Goal: Information Seeking & Learning: Check status

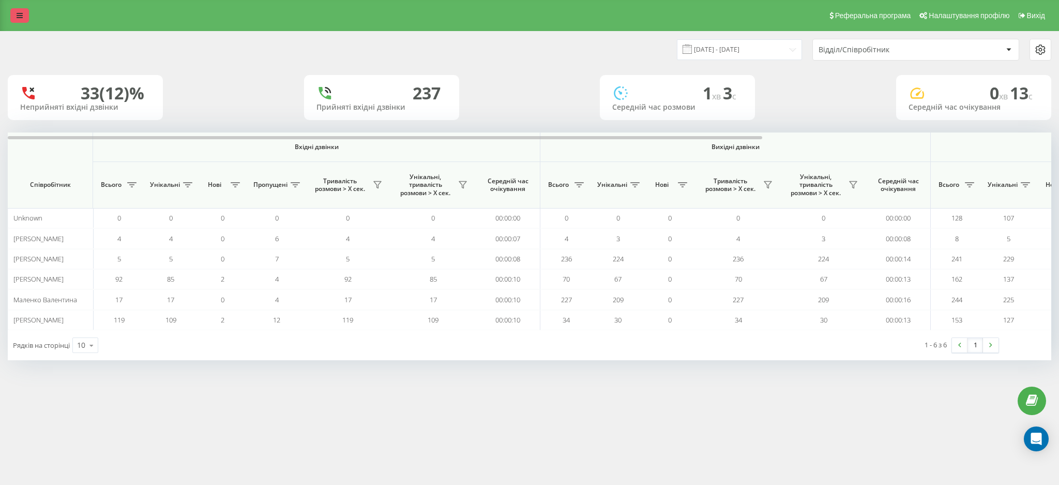
click at [18, 11] on link at bounding box center [19, 15] width 19 height 14
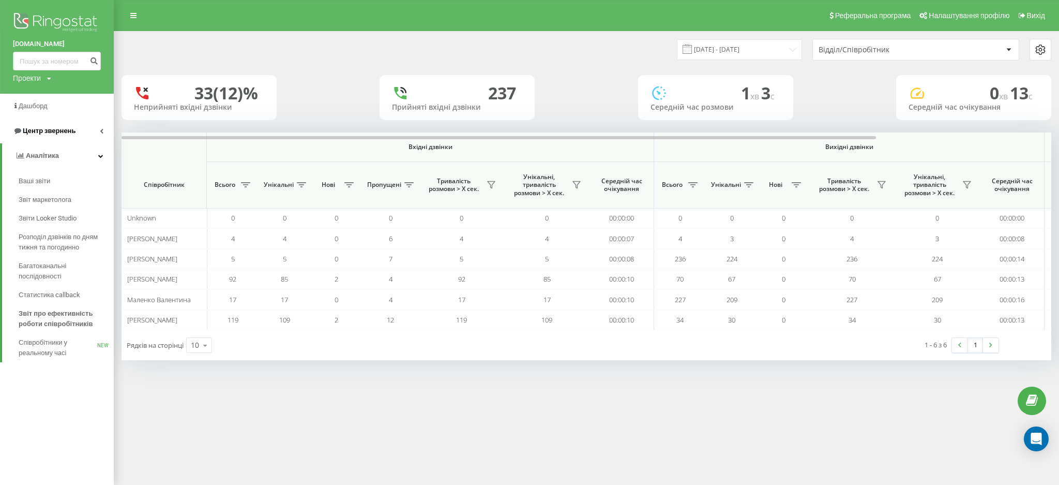
click at [48, 131] on span "Центр звернень" at bounding box center [49, 131] width 53 height 8
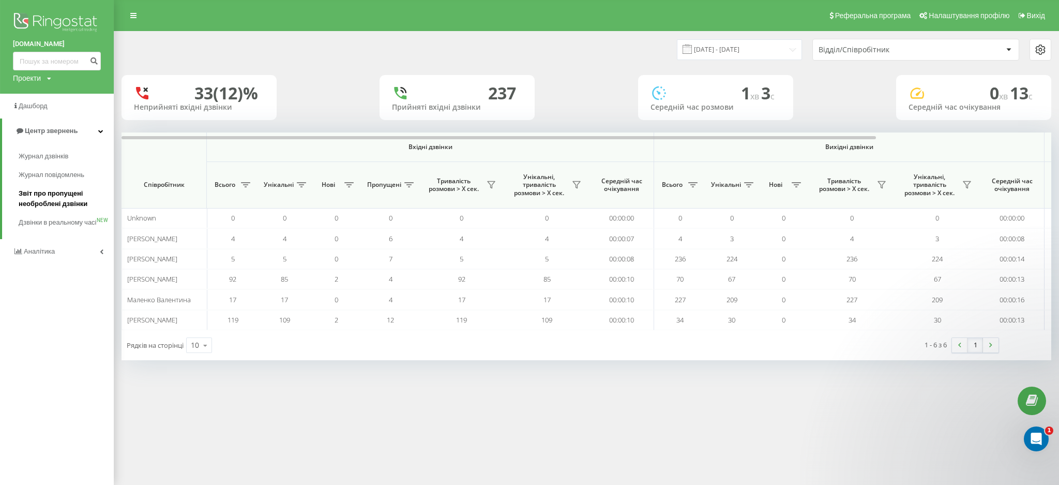
click at [36, 196] on span "Звіт про пропущені необроблені дзвінки" at bounding box center [64, 198] width 90 height 21
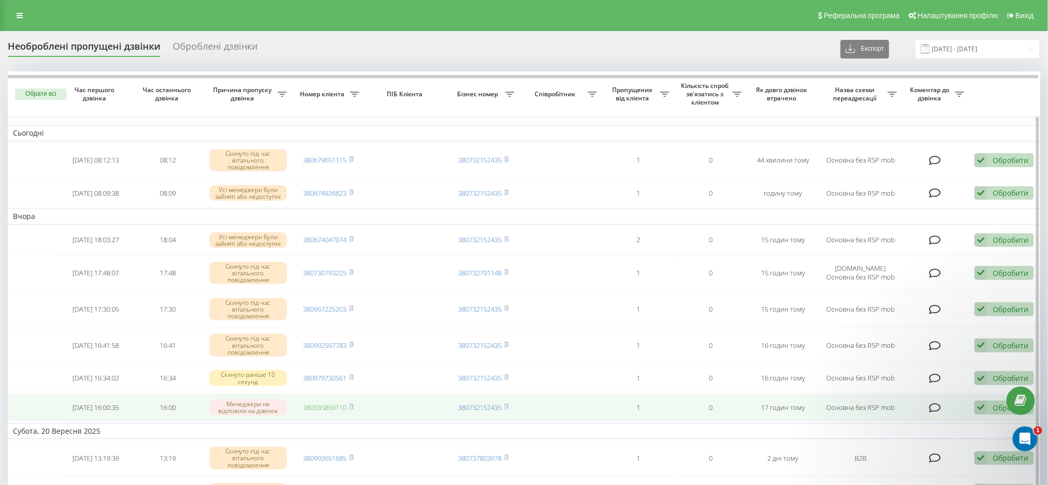
click at [327, 411] on link "380935859110" at bounding box center [324, 406] width 43 height 9
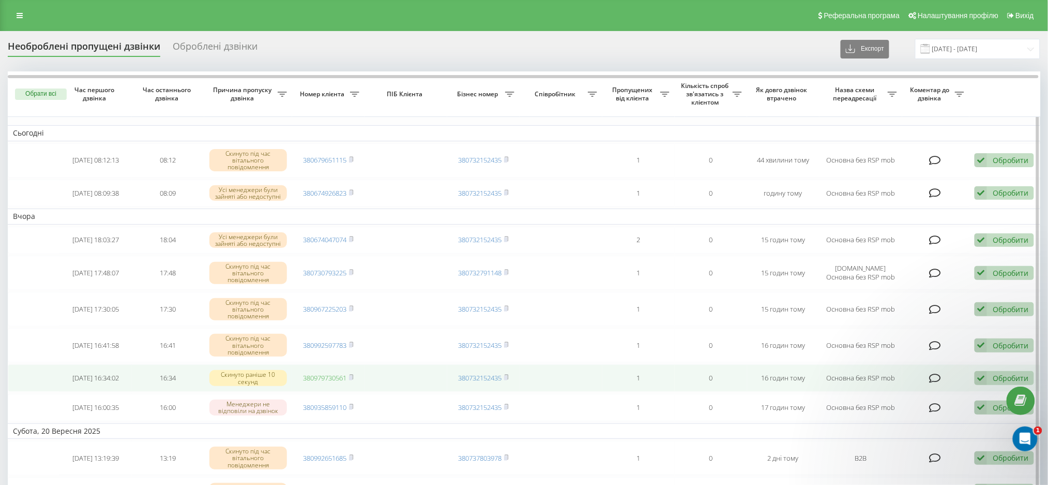
click at [328, 376] on link "380979730561" at bounding box center [324, 377] width 43 height 9
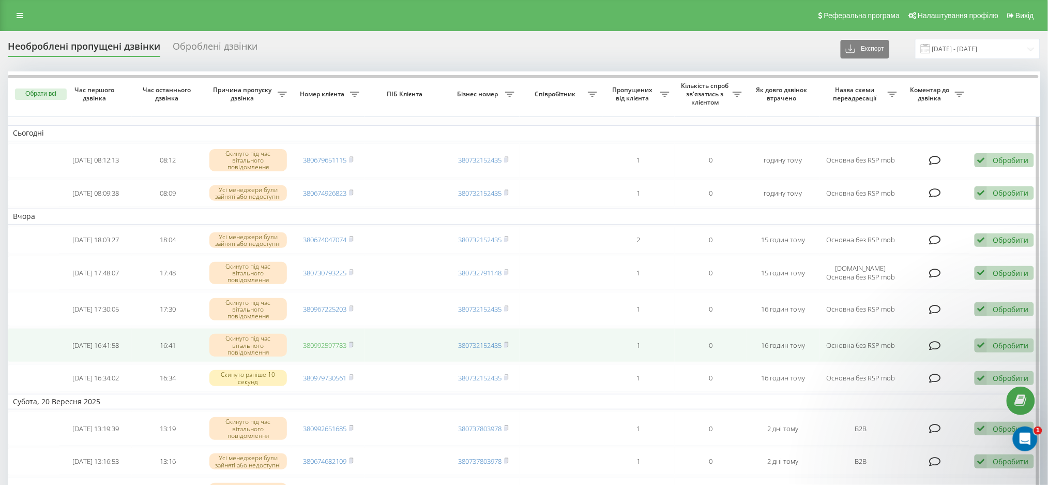
click at [316, 346] on link "380992597783" at bounding box center [324, 344] width 43 height 9
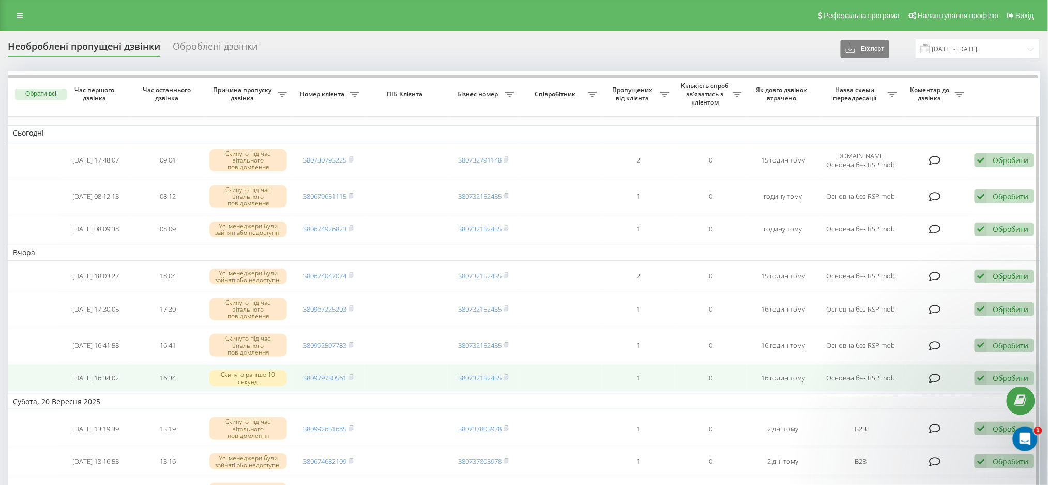
click at [985, 376] on icon at bounding box center [981, 378] width 12 height 14
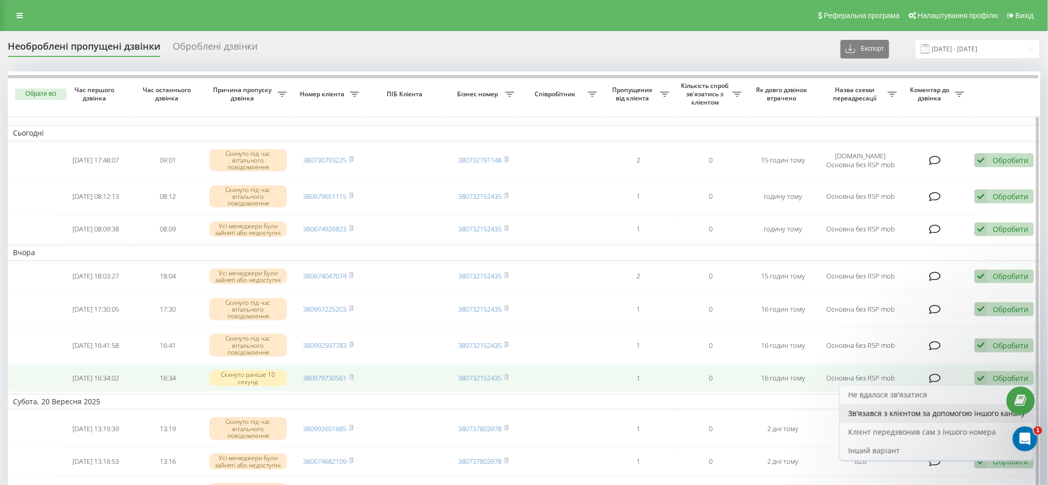
click at [915, 408] on span "Зв'язався з клієнтом за допомогою іншого каналу" at bounding box center [937, 413] width 177 height 10
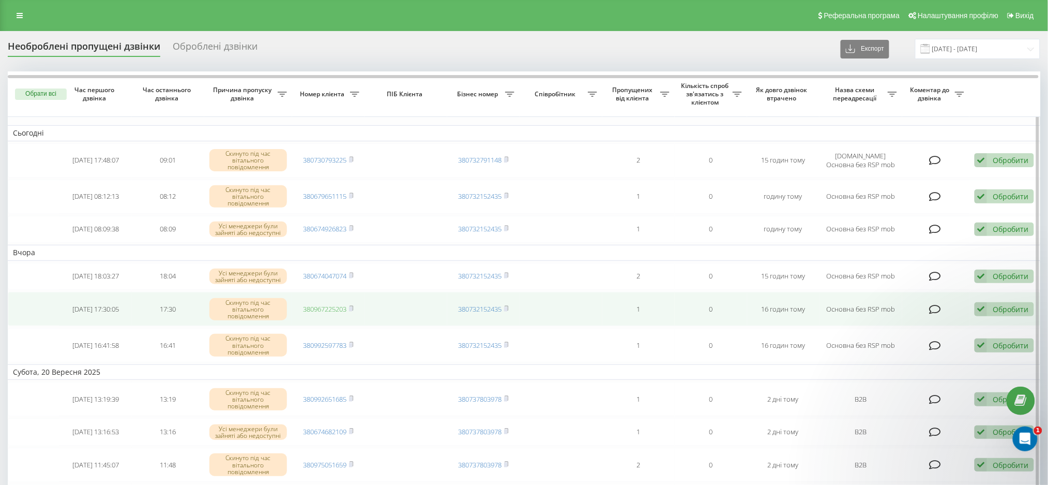
click at [322, 310] on link "380967225203" at bounding box center [324, 308] width 43 height 9
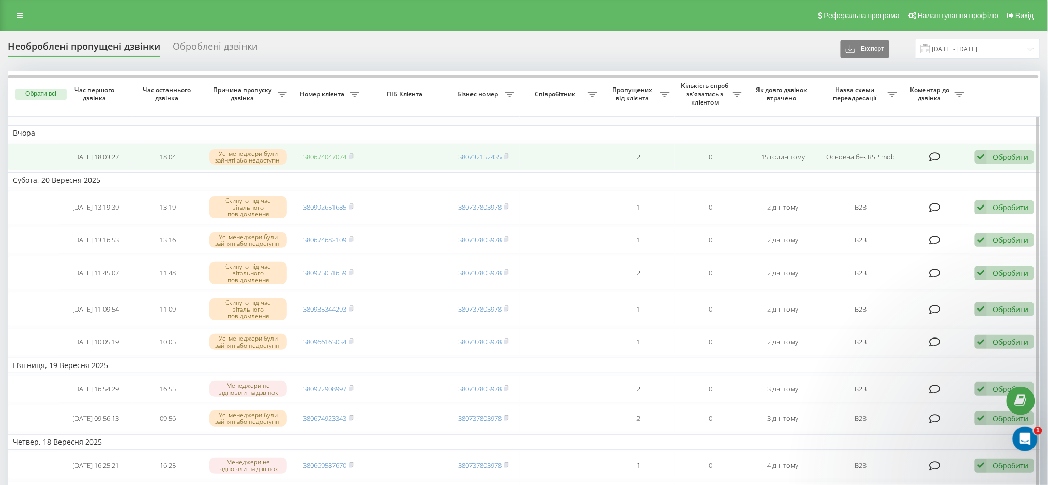
click at [316, 154] on link "380674047074" at bounding box center [324, 156] width 43 height 9
click at [996, 149] on td "Обробити Не вдалося зв'язатися Зв'язався з клієнтом за допомогою іншого каналу …" at bounding box center [1006, 156] width 72 height 27
click at [1013, 156] on div "Обробити" at bounding box center [1011, 157] width 36 height 10
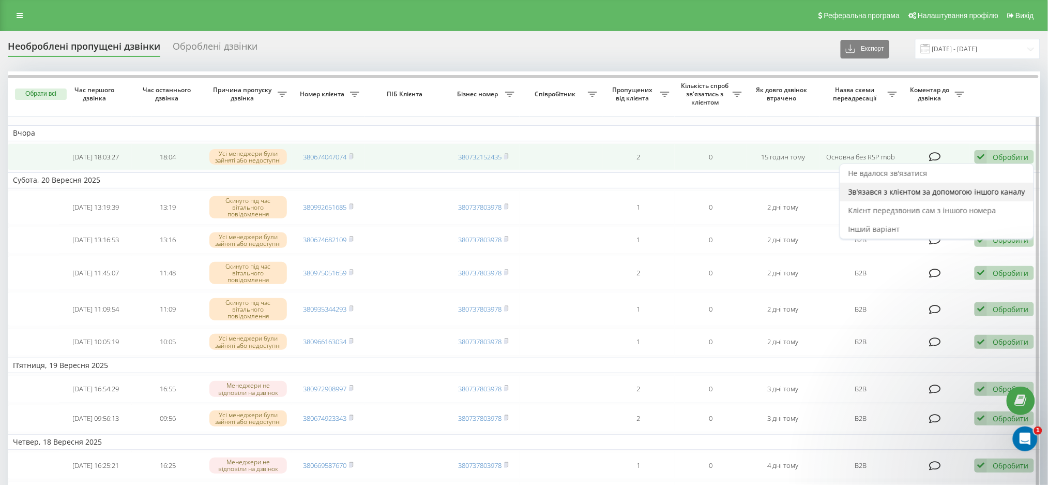
click at [912, 193] on span "Зв'язався з клієнтом за допомогою іншого каналу" at bounding box center [937, 192] width 177 height 10
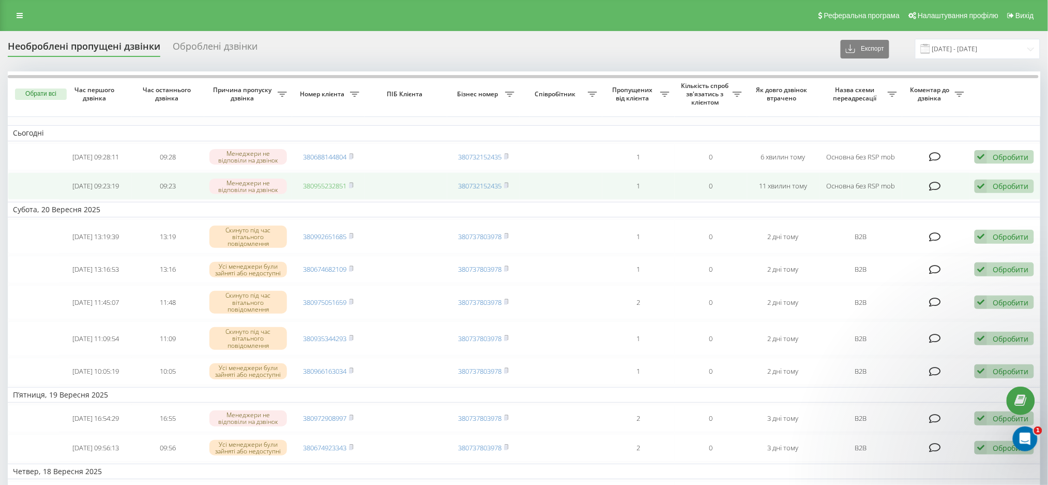
click at [311, 185] on link "380955232851" at bounding box center [324, 185] width 43 height 9
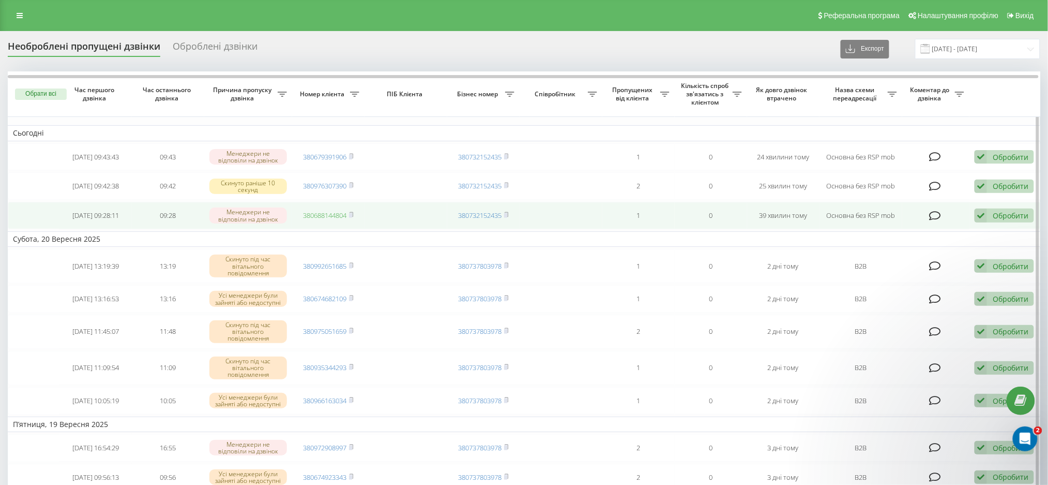
click at [313, 218] on link "380688144804" at bounding box center [324, 214] width 43 height 9
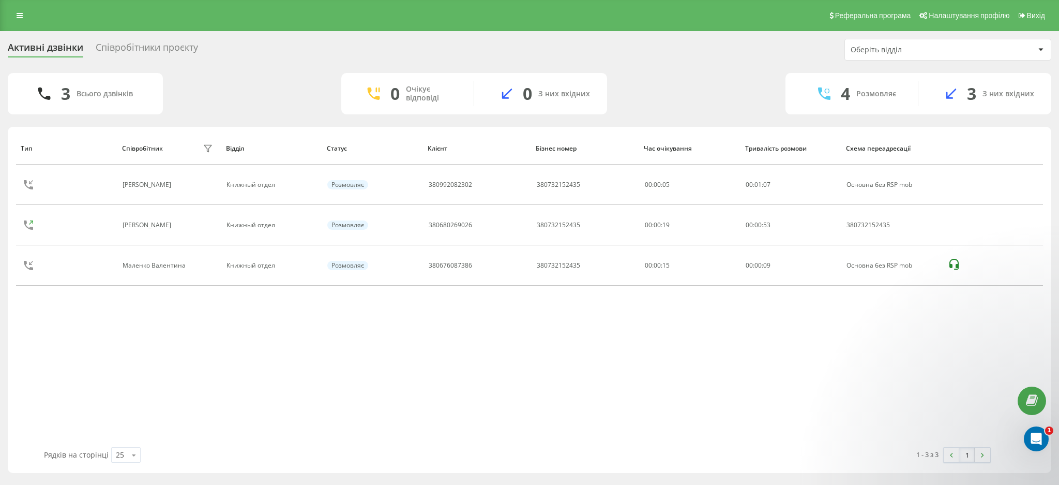
click at [139, 47] on div "Співробітники проєкту" at bounding box center [147, 50] width 102 height 16
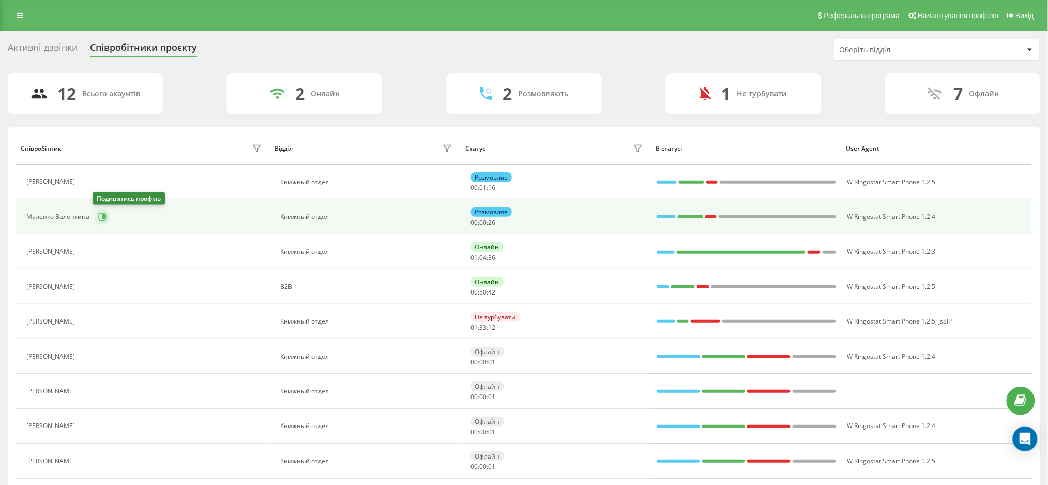
click at [98, 215] on icon at bounding box center [102, 217] width 8 height 8
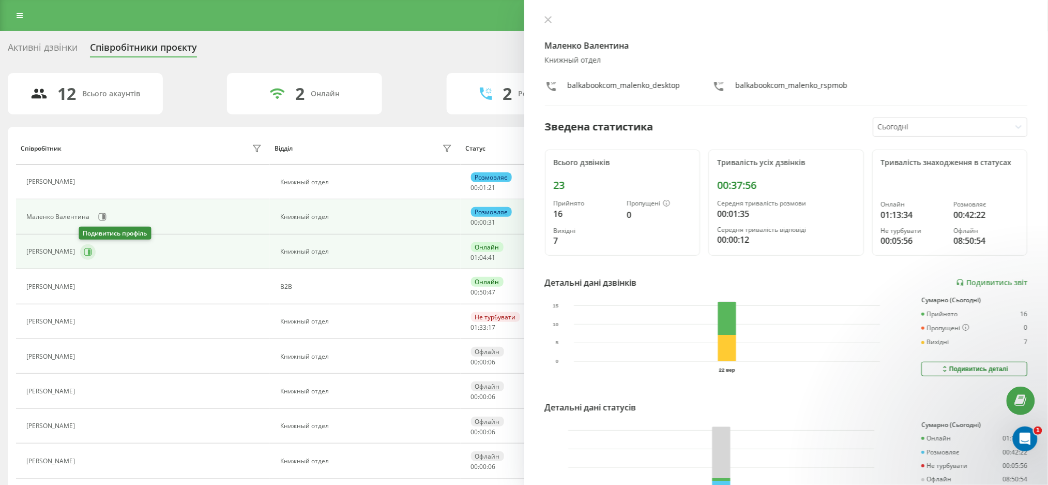
click at [86, 253] on icon at bounding box center [88, 252] width 8 height 8
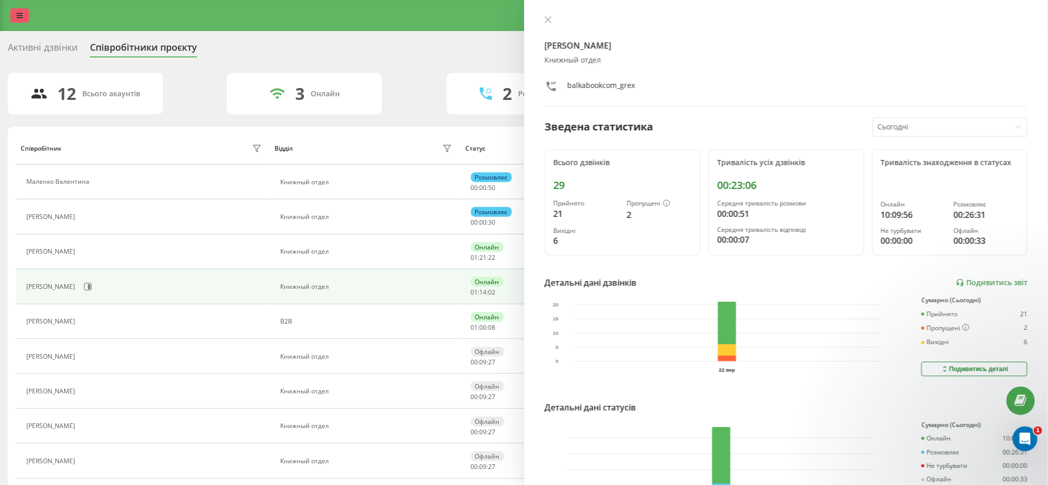
click at [22, 11] on link at bounding box center [19, 15] width 19 height 14
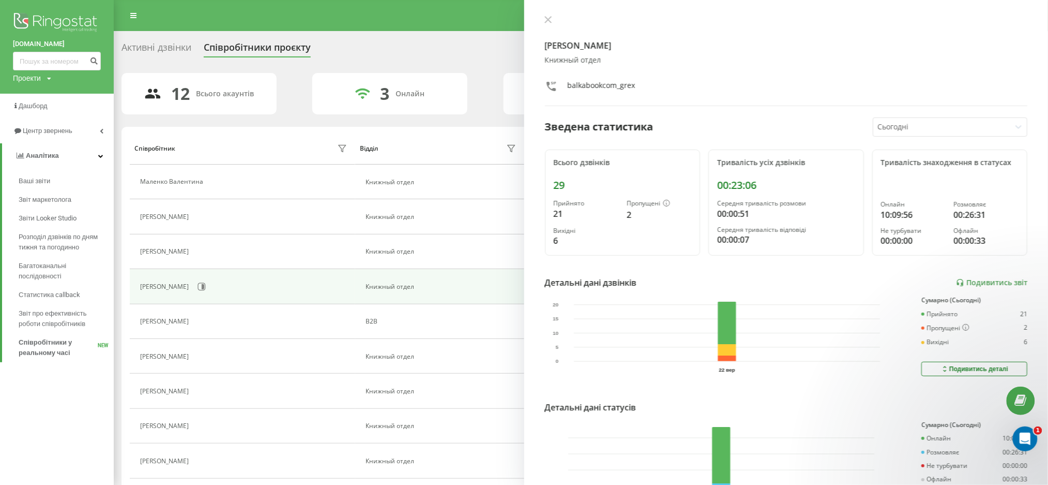
click at [35, 49] on div "[DOMAIN_NAME] Проекти [DOMAIN_NAME]" at bounding box center [57, 47] width 114 height 94
click at [35, 60] on input at bounding box center [57, 61] width 88 height 19
paste input "380986146912"
type input "380986146912"
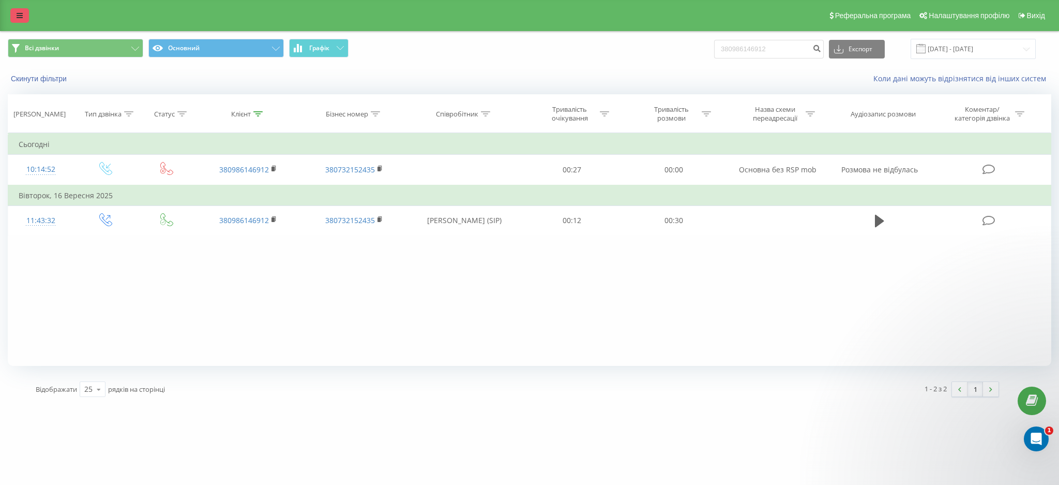
click at [22, 13] on icon at bounding box center [20, 15] width 6 height 7
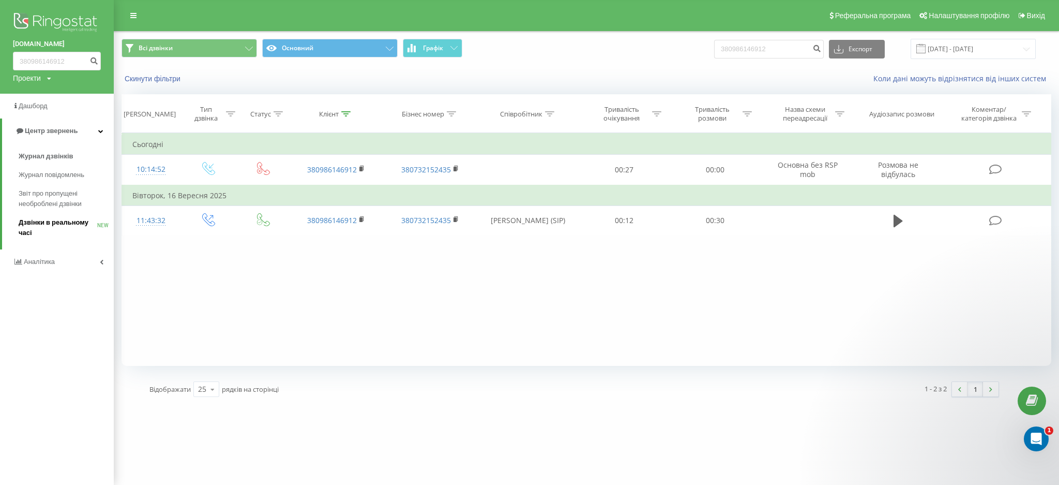
click at [50, 224] on span "Дзвінки в реальному часі" at bounding box center [58, 227] width 79 height 21
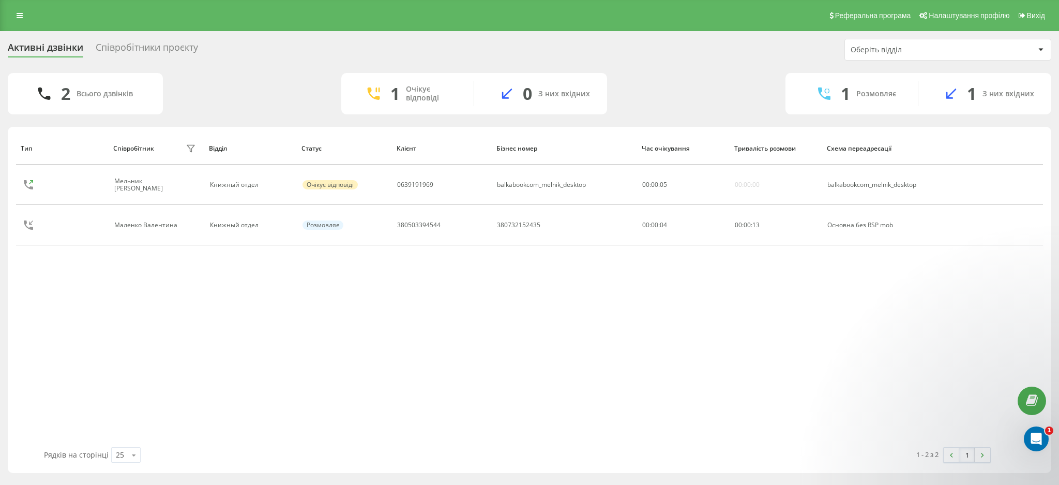
click at [155, 46] on div "Співробітники проєкту" at bounding box center [147, 50] width 102 height 16
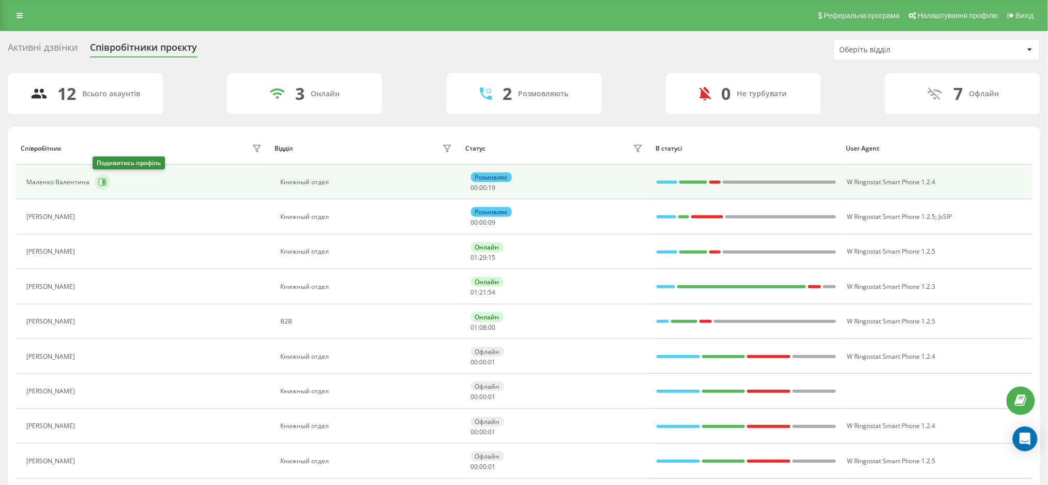
click at [100, 181] on icon at bounding box center [102, 182] width 8 height 8
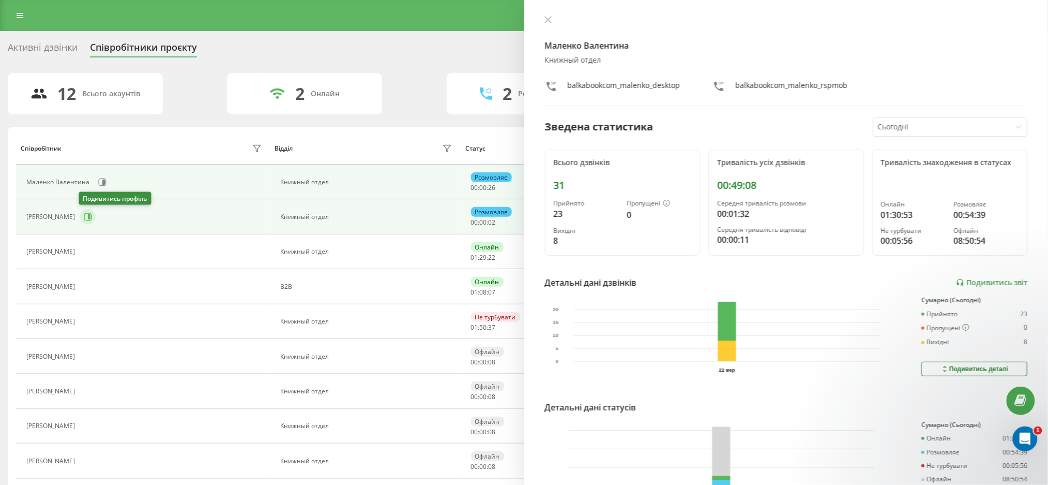
click at [88, 217] on icon at bounding box center [89, 216] width 3 height 5
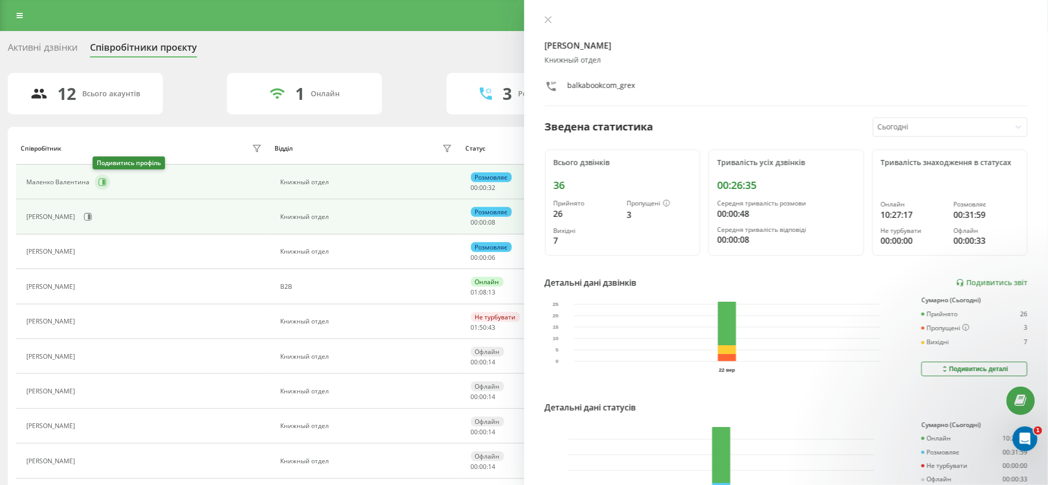
click at [103, 185] on icon at bounding box center [103, 182] width 8 height 8
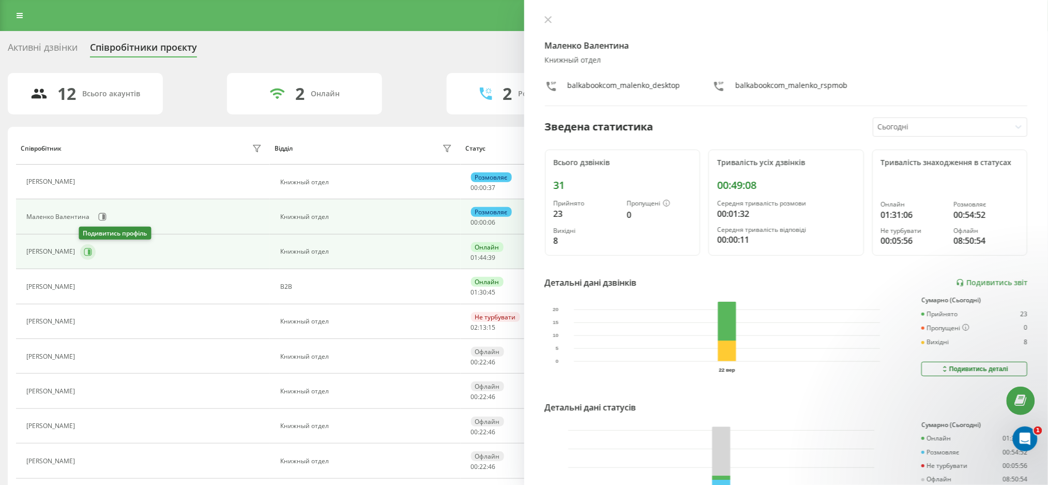
click at [85, 253] on icon at bounding box center [88, 252] width 8 height 8
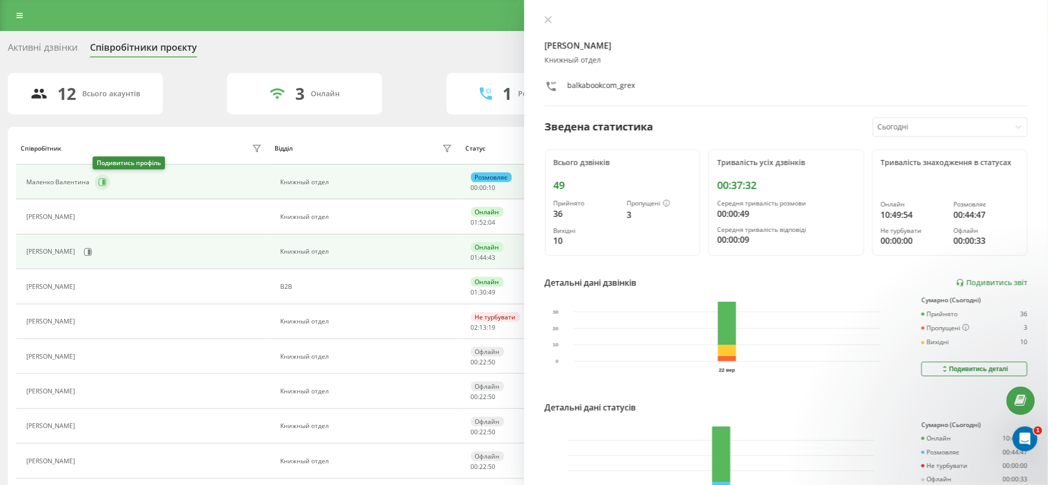
click at [100, 181] on icon at bounding box center [102, 182] width 8 height 8
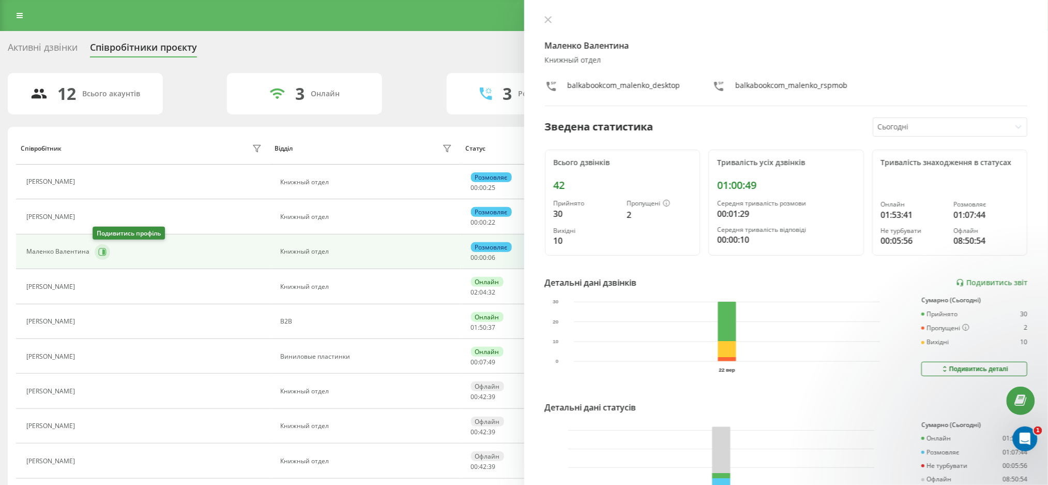
click at [98, 251] on icon at bounding box center [102, 252] width 8 height 8
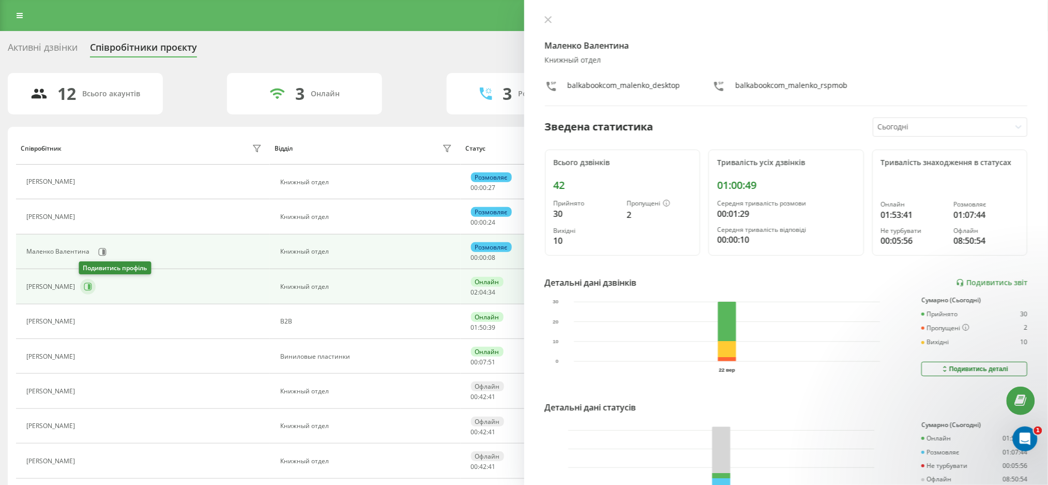
click at [85, 290] on icon at bounding box center [88, 286] width 8 height 8
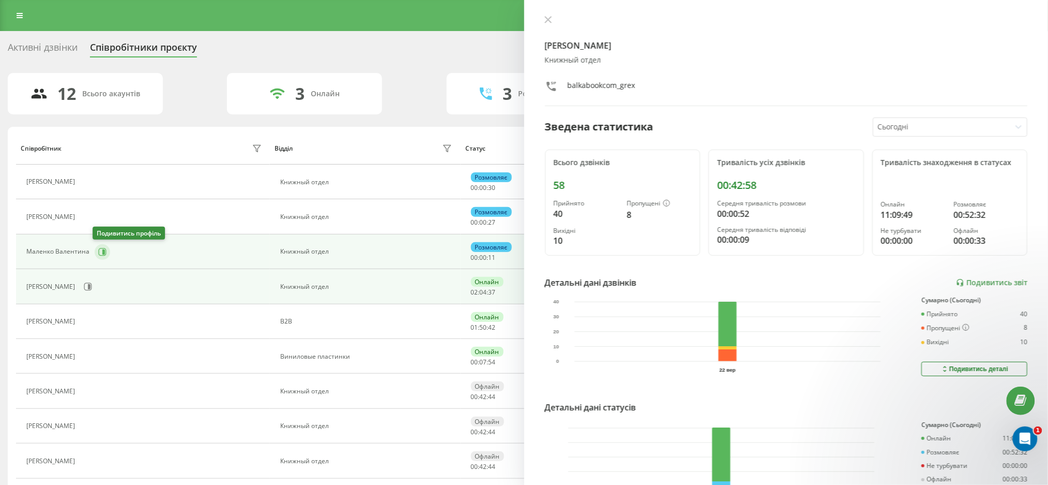
click at [102, 251] on icon at bounding box center [103, 251] width 3 height 5
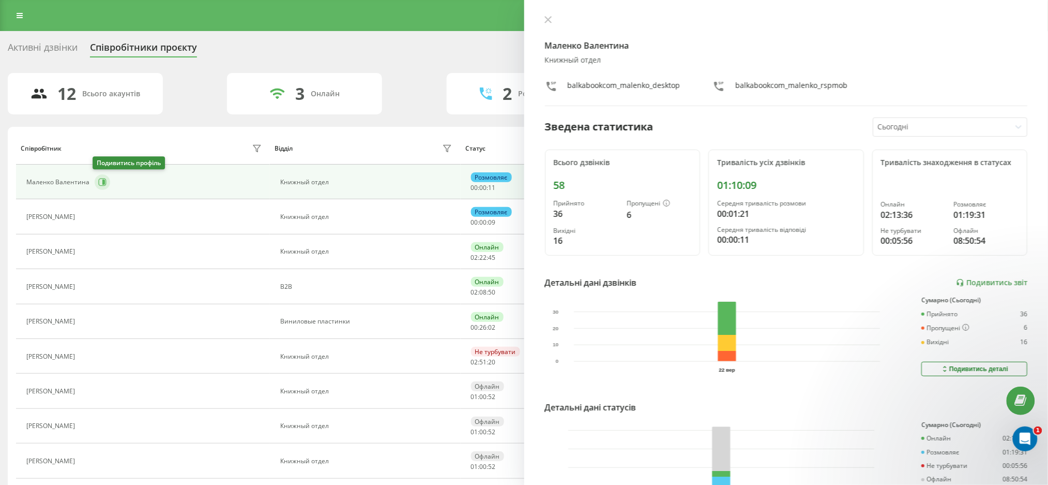
click at [100, 183] on icon at bounding box center [102, 182] width 8 height 8
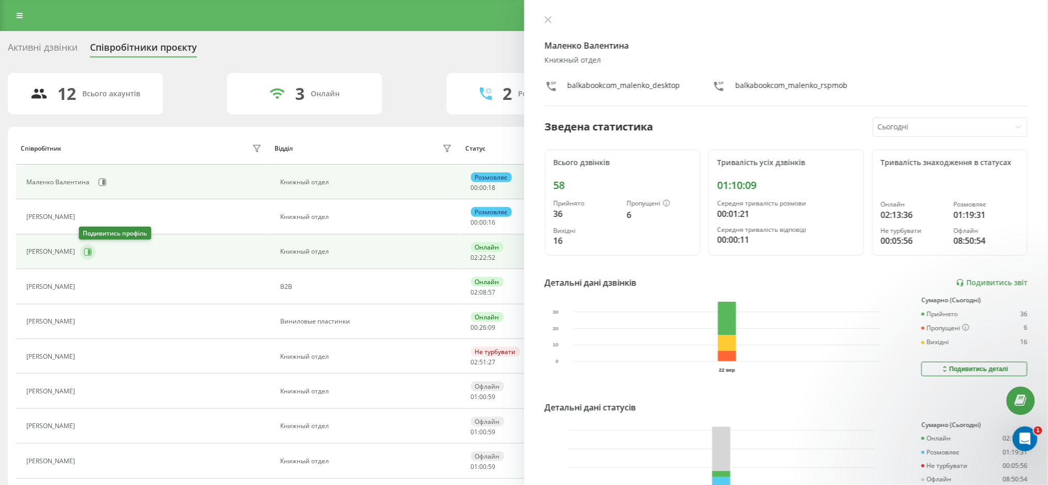
click at [85, 251] on icon at bounding box center [88, 252] width 8 height 8
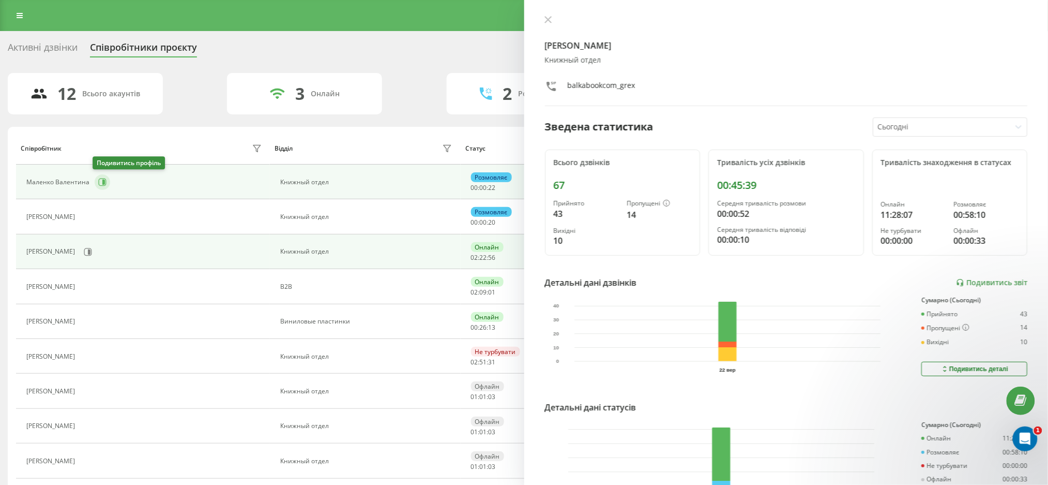
click at [102, 179] on icon at bounding box center [103, 181] width 3 height 5
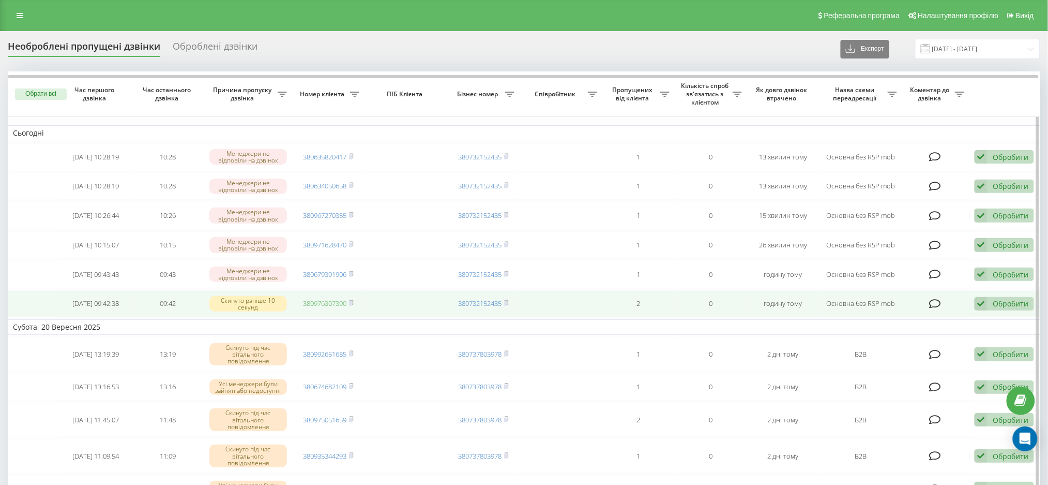
click at [329, 308] on link "380976307390" at bounding box center [324, 302] width 43 height 9
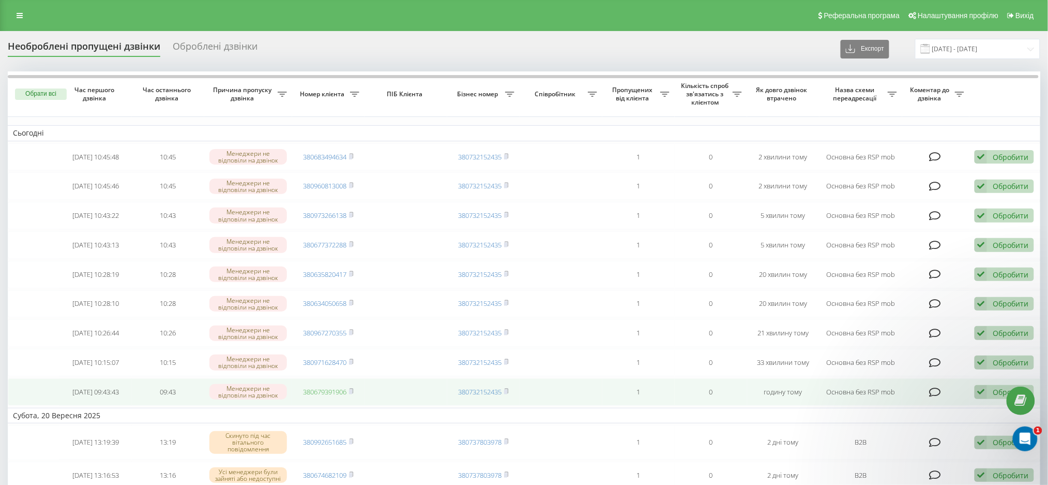
click at [334, 396] on link "380679391906" at bounding box center [324, 391] width 43 height 9
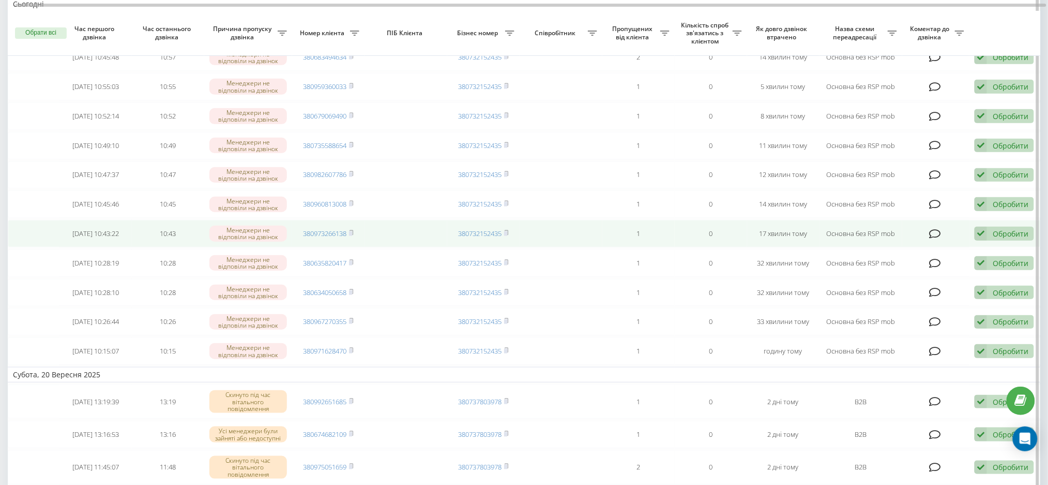
scroll to position [138, 0]
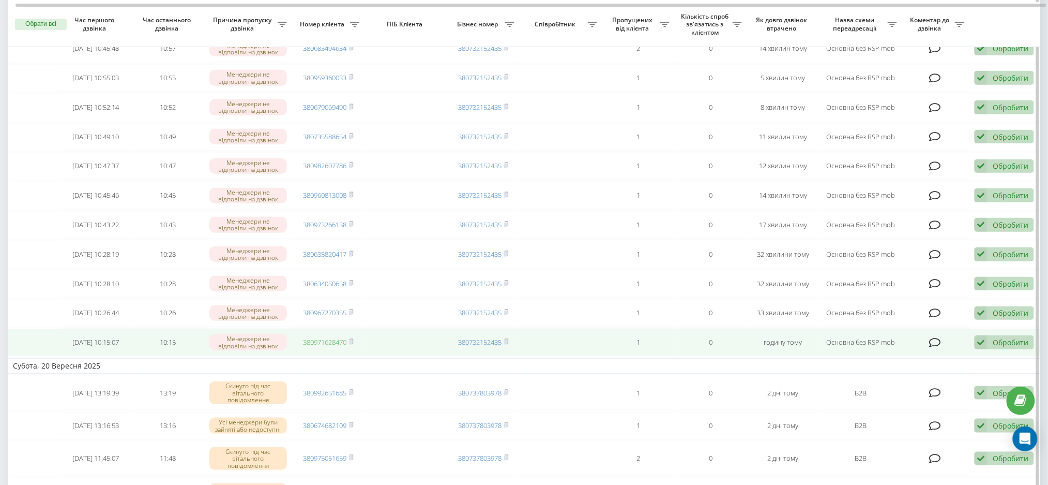
click at [328, 346] on link "380971628470" at bounding box center [324, 341] width 43 height 9
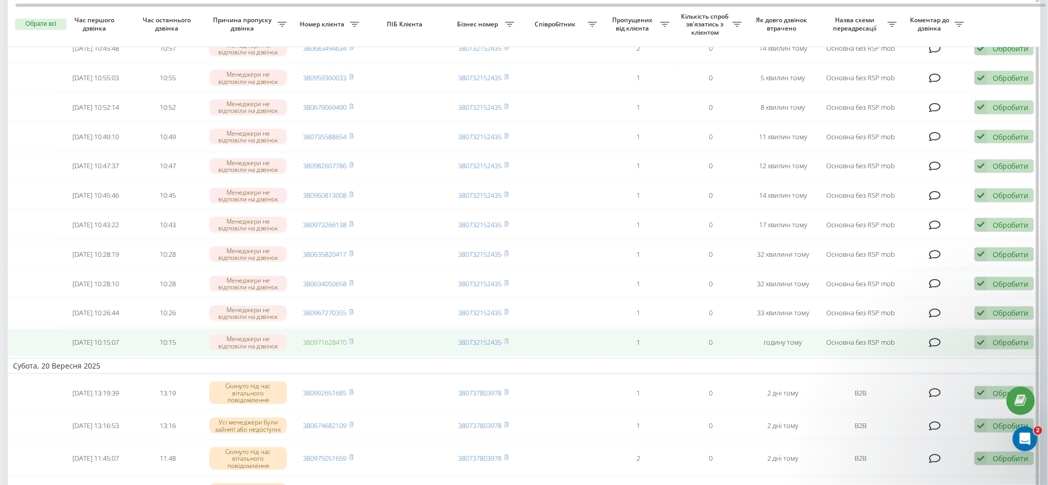
scroll to position [0, 0]
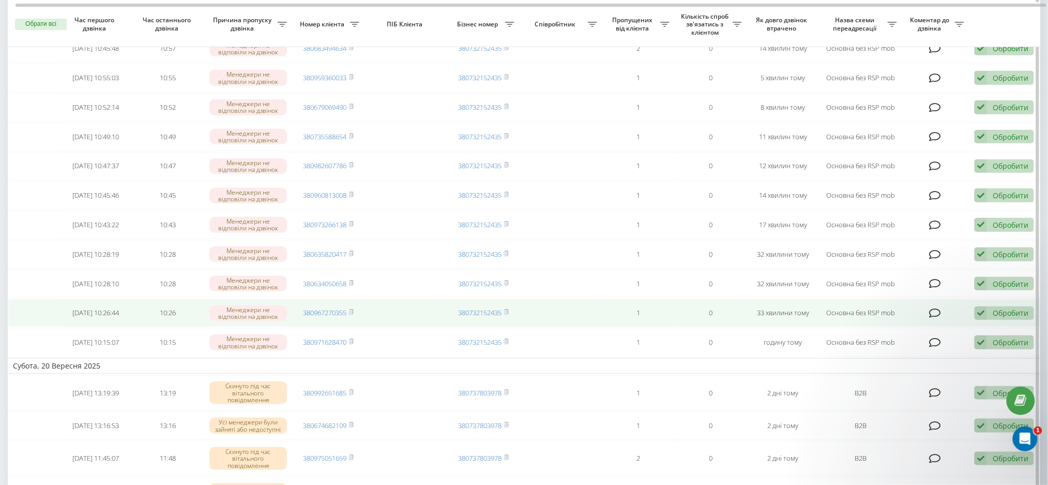
click at [338, 321] on td "380967270355" at bounding box center [328, 312] width 72 height 27
click at [325, 317] on link "380967270355" at bounding box center [324, 312] width 43 height 9
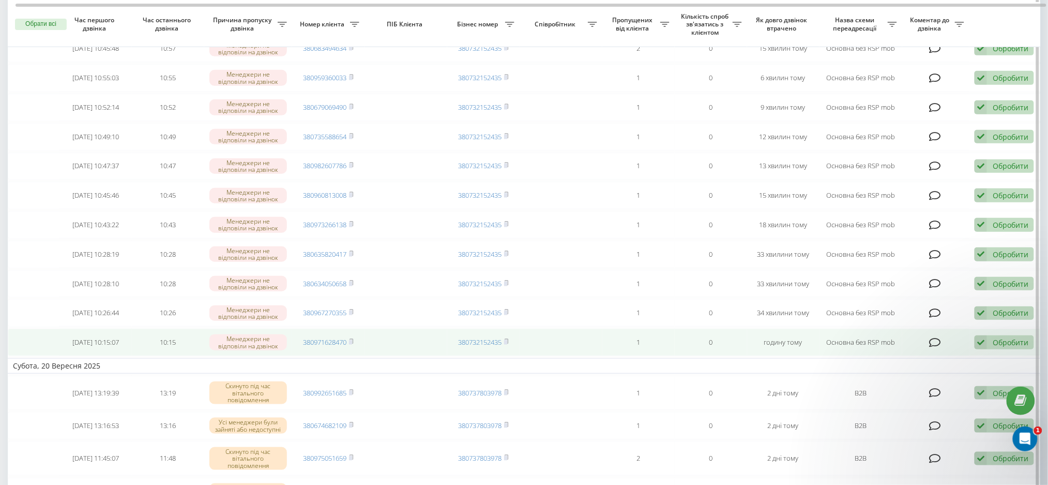
click at [990, 349] on div "Обробити Не вдалося зв'язатися Зв'язався з клієнтом за допомогою іншого каналу …" at bounding box center [1004, 342] width 59 height 14
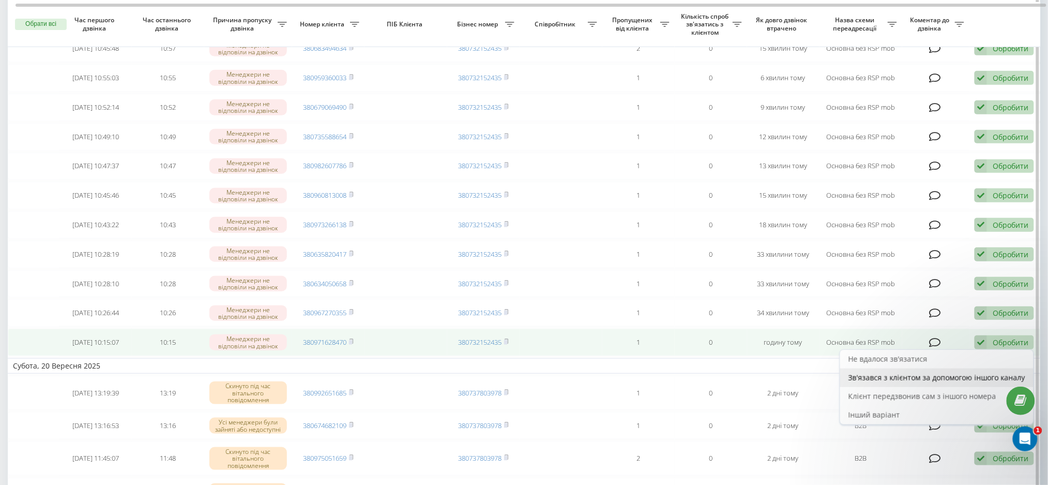
click at [894, 382] on span "Зв'язався з клієнтом за допомогою іншого каналу" at bounding box center [937, 377] width 177 height 10
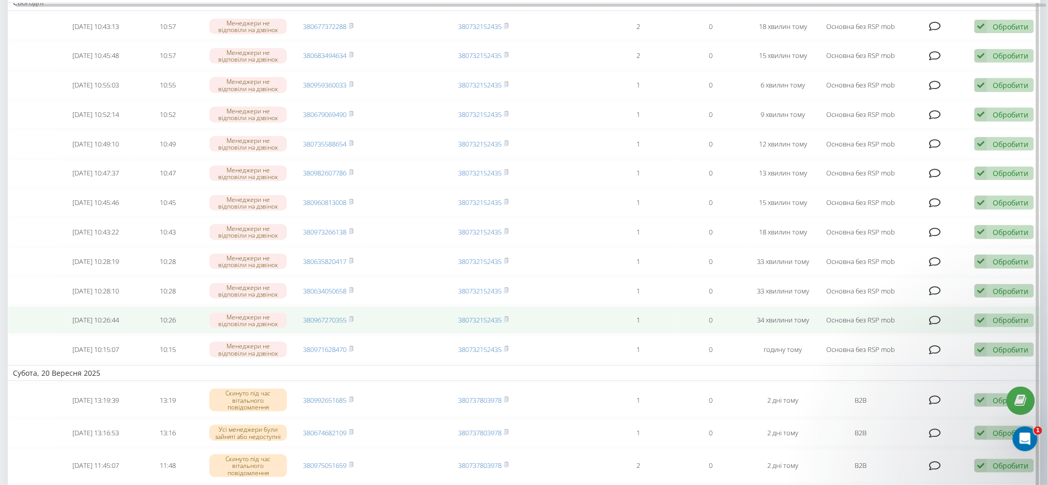
scroll to position [138, 0]
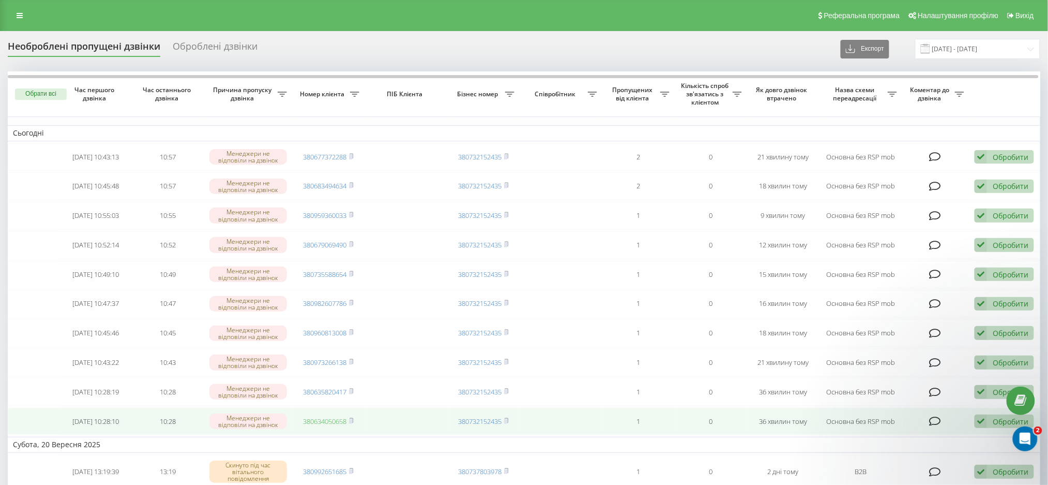
click at [316, 426] on link "380634050658" at bounding box center [324, 420] width 43 height 9
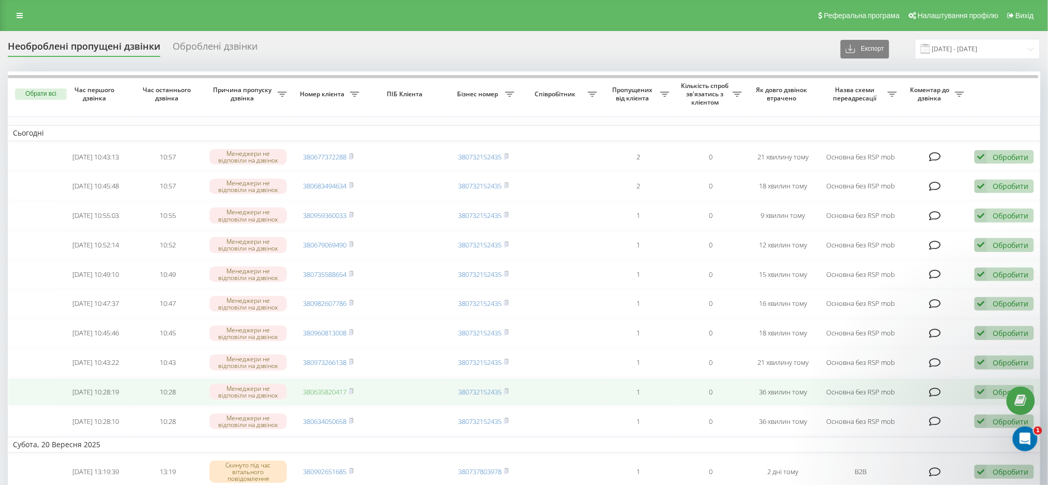
drag, startPoint x: 328, startPoint y: 403, endPoint x: 313, endPoint y: 387, distance: 21.6
click at [328, 396] on link "380635820417" at bounding box center [324, 391] width 43 height 9
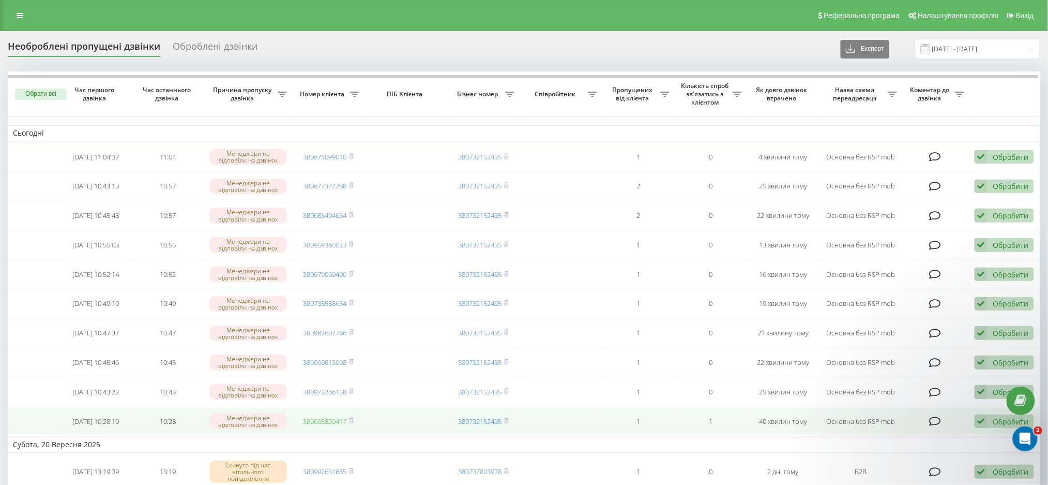
click at [330, 426] on link "380635820417" at bounding box center [324, 420] width 43 height 9
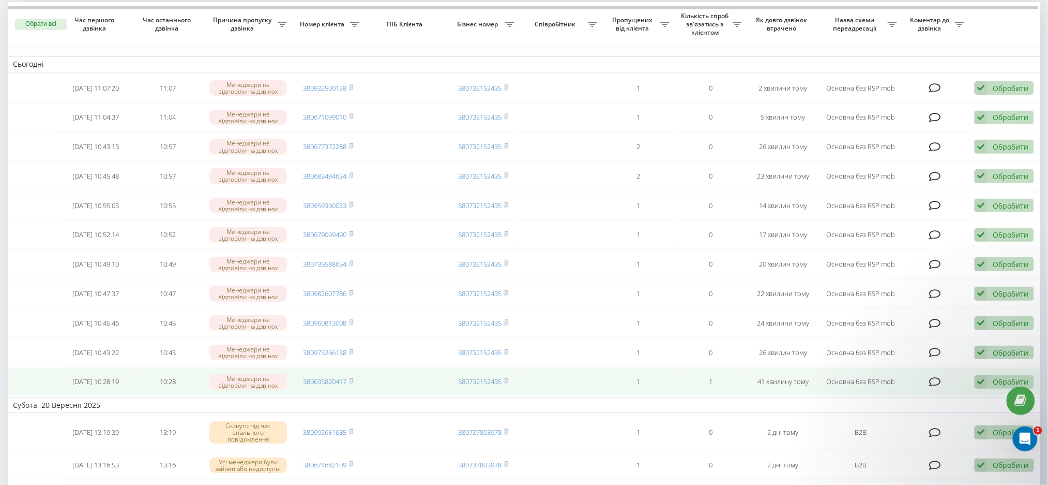
click at [988, 389] on div "Обробити Не вдалося зв'язатися Зв'язався з клієнтом за допомогою іншого каналу …" at bounding box center [1004, 382] width 59 height 14
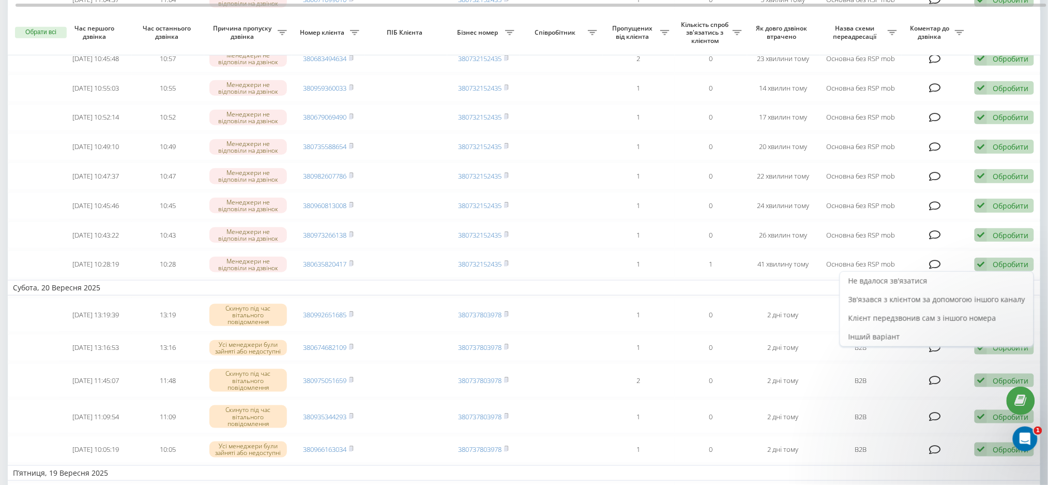
scroll to position [207, 0]
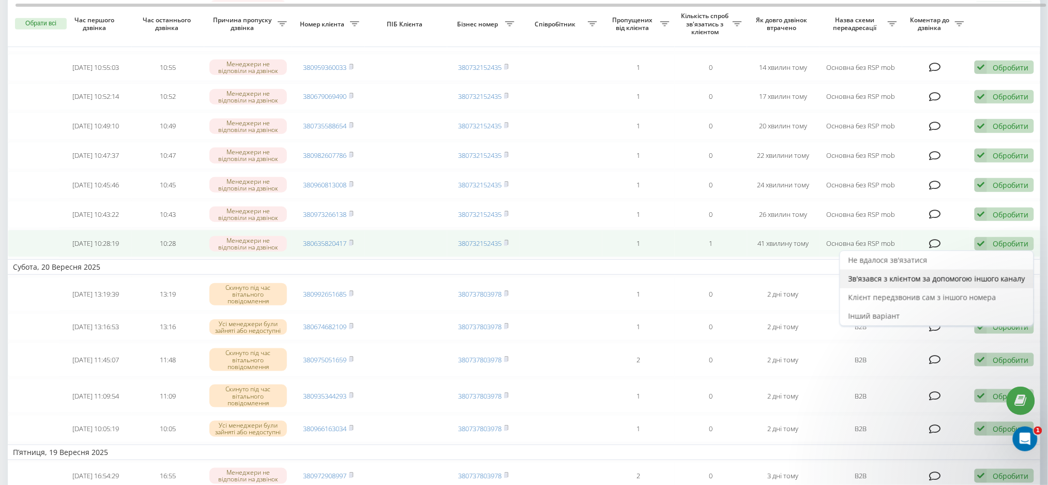
click at [894, 283] on span "Зв'язався з клієнтом за допомогою іншого каналу" at bounding box center [937, 279] width 177 height 10
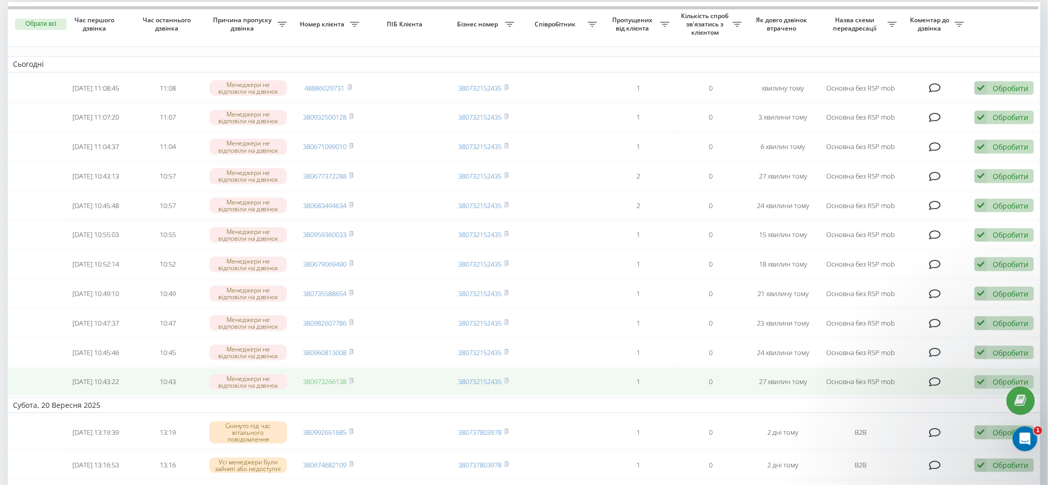
click at [338, 386] on link "380973266138" at bounding box center [324, 380] width 43 height 9
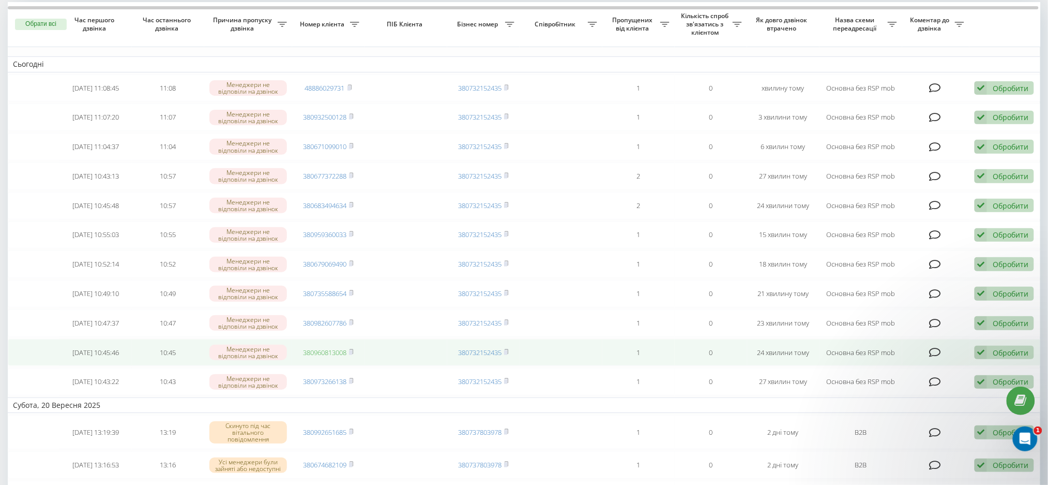
click at [321, 357] on link "380960813008" at bounding box center [324, 351] width 43 height 9
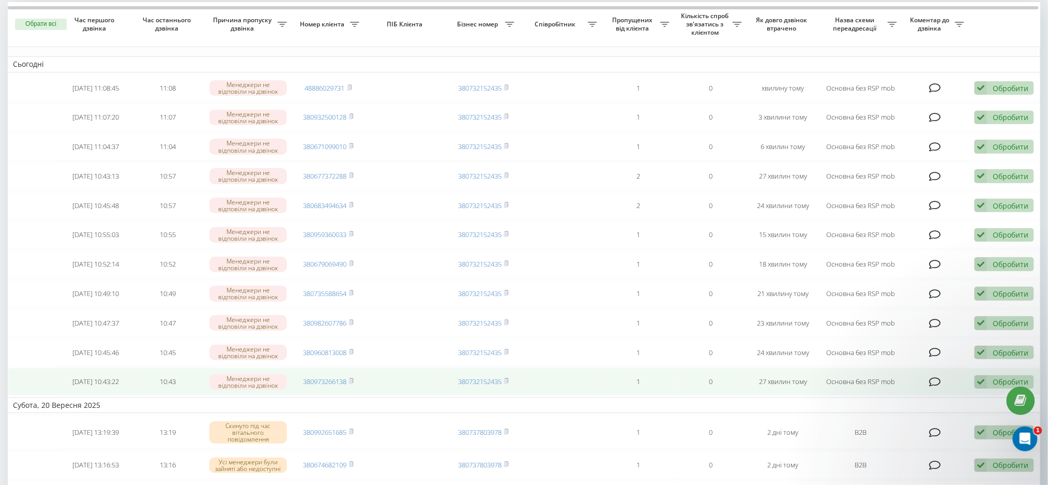
click at [981, 389] on icon at bounding box center [981, 382] width 12 height 14
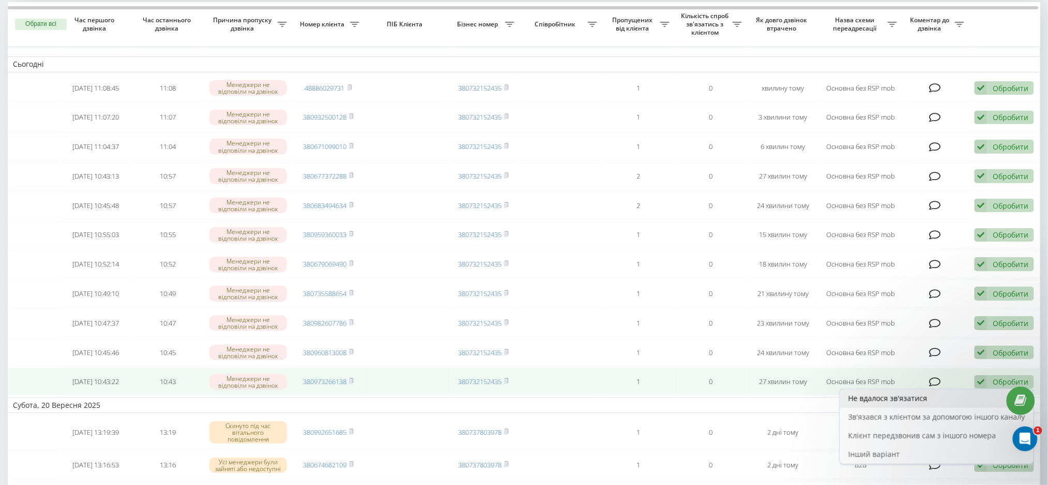
click at [915, 403] on span "Не вдалося зв'язатися" at bounding box center [888, 398] width 79 height 10
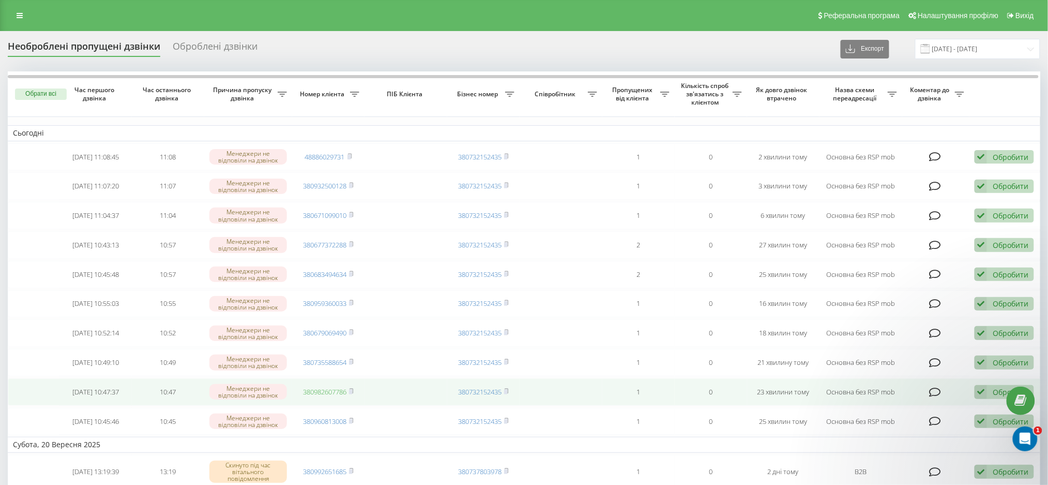
click at [326, 396] on link "380982607786" at bounding box center [324, 391] width 43 height 9
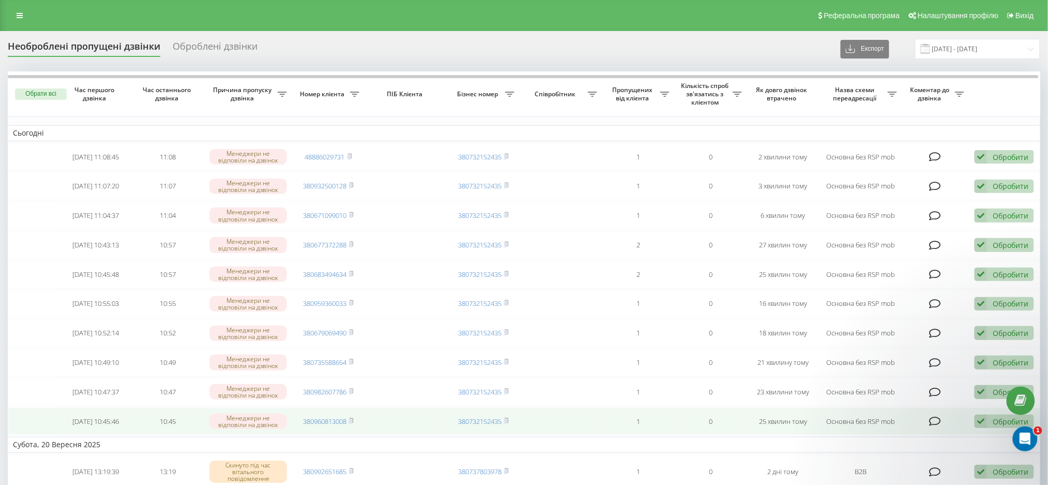
click at [986, 428] on icon at bounding box center [981, 421] width 12 height 14
click at [903, 353] on span "Не вдалося зв'язатися" at bounding box center [888, 348] width 79 height 10
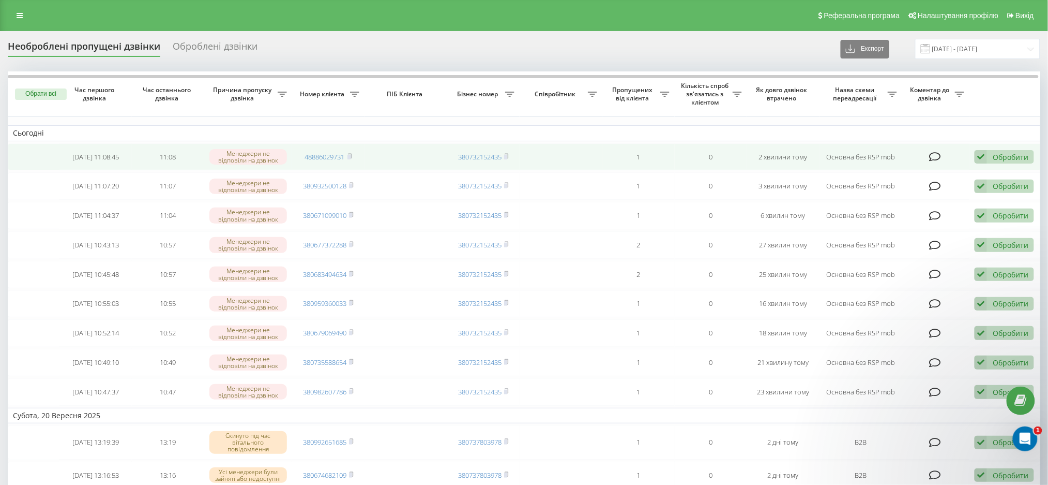
click at [1004, 159] on div "Обробити" at bounding box center [1011, 157] width 36 height 10
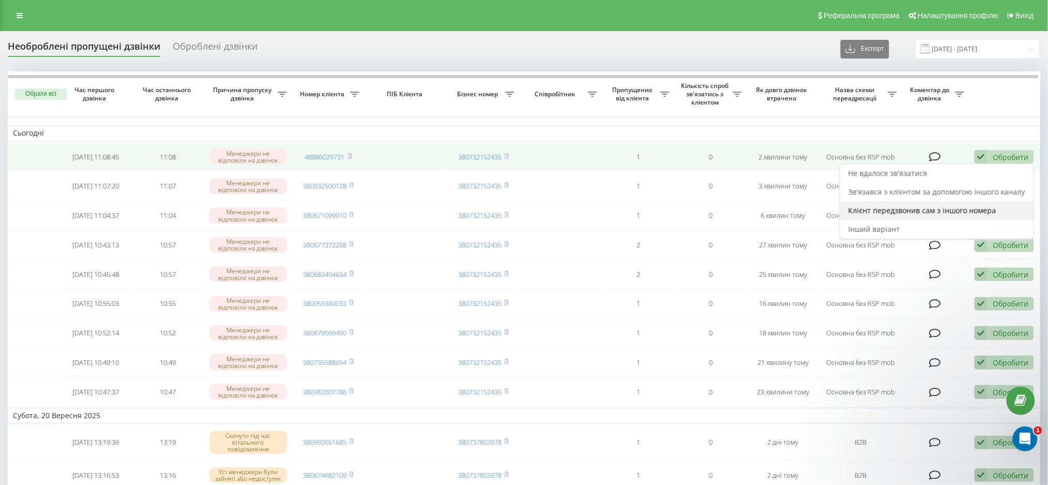
click at [937, 212] on span "Клієнт передзвонив сам з іншого номера" at bounding box center [923, 210] width 148 height 10
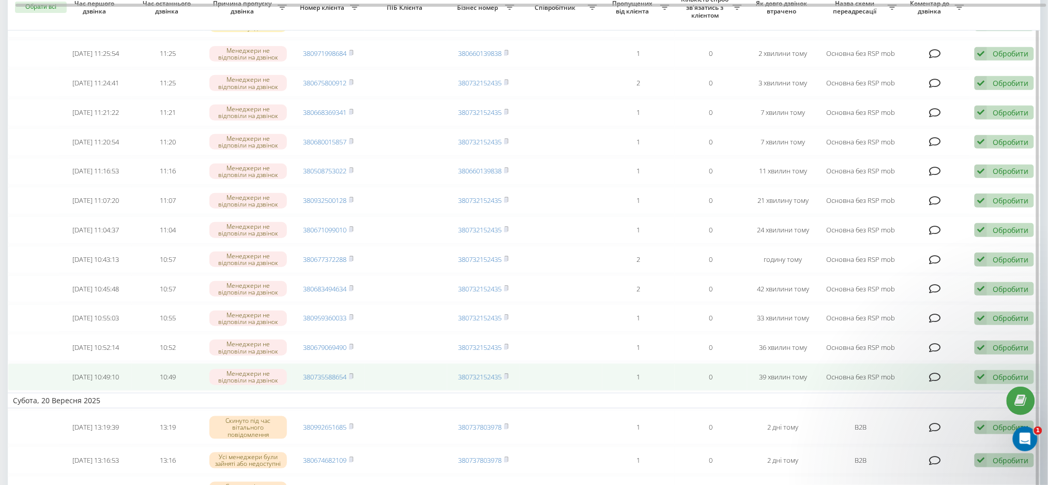
scroll to position [138, 0]
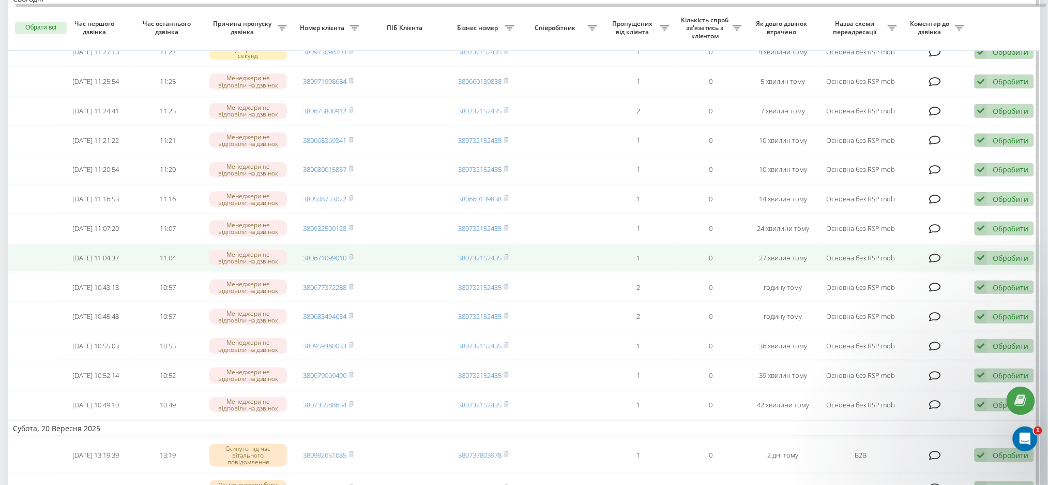
scroll to position [138, 0]
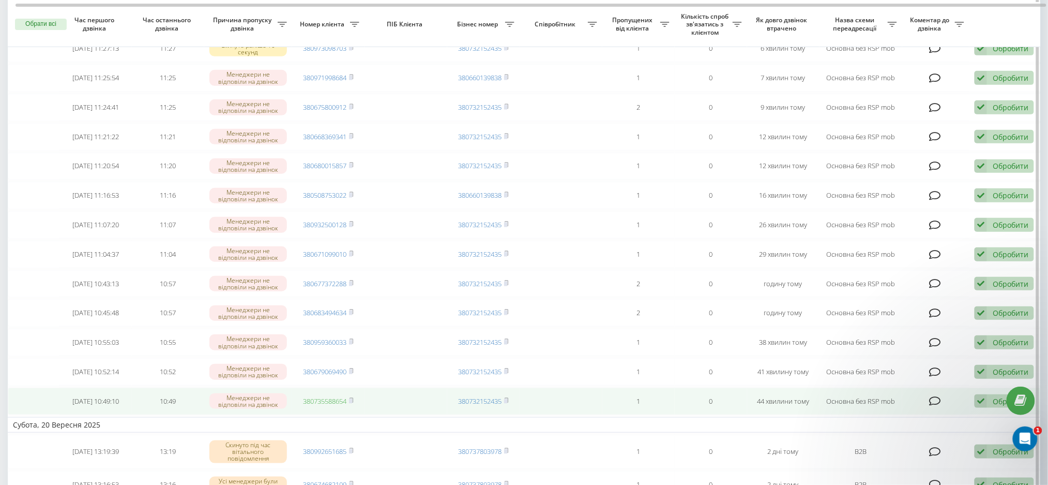
click at [319, 405] on link "380735588654" at bounding box center [324, 400] width 43 height 9
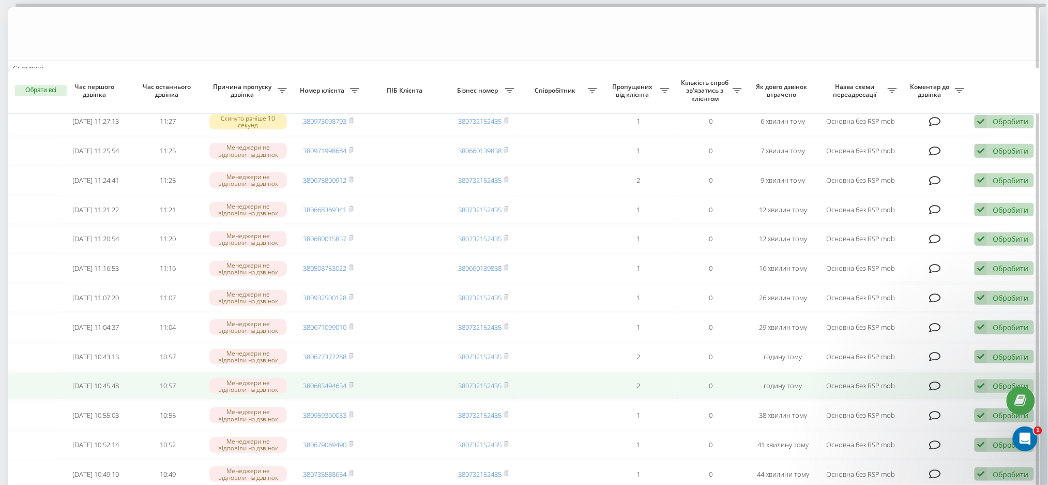
scroll to position [138, 0]
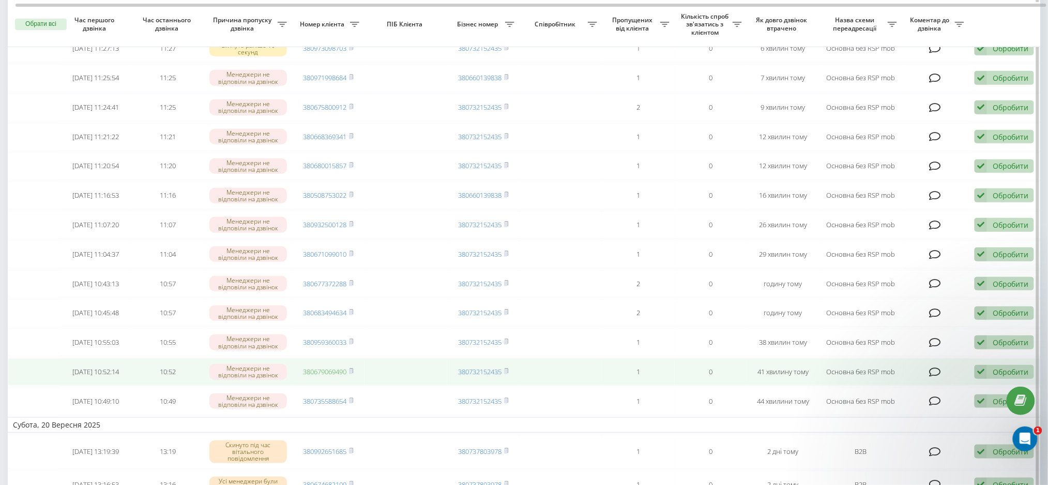
click at [327, 376] on link "380679069490" at bounding box center [324, 371] width 43 height 9
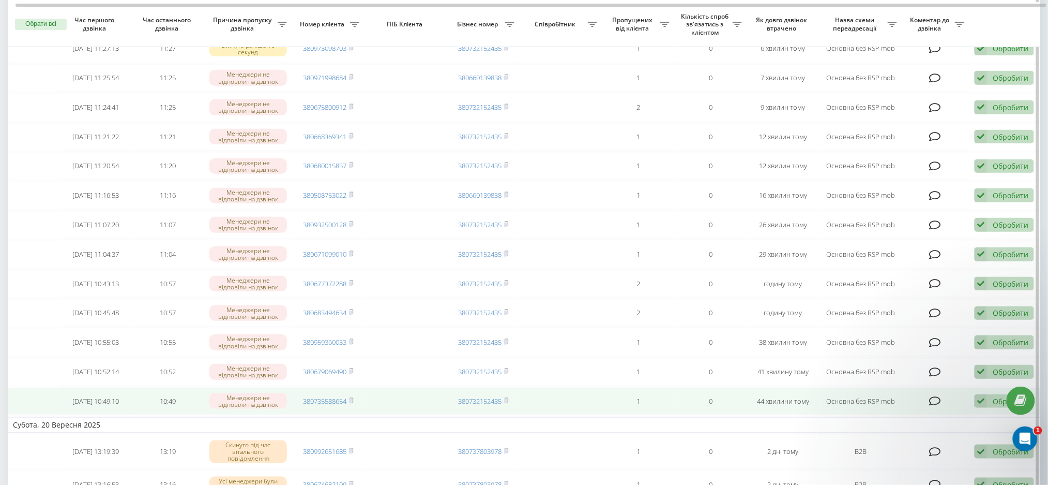
click at [982, 408] on icon at bounding box center [981, 401] width 12 height 14
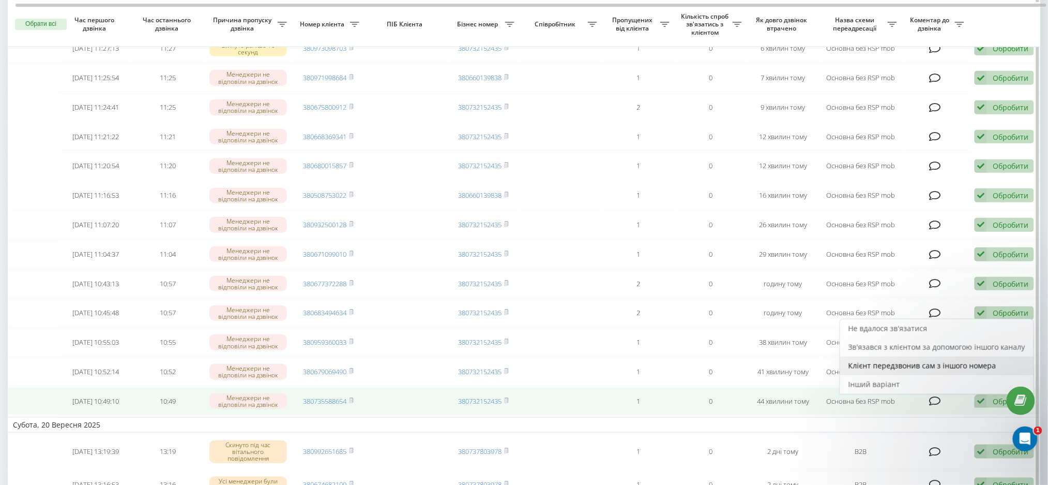
click at [905, 370] on span "Клієнт передзвонив сам з іншого номера" at bounding box center [923, 365] width 148 height 10
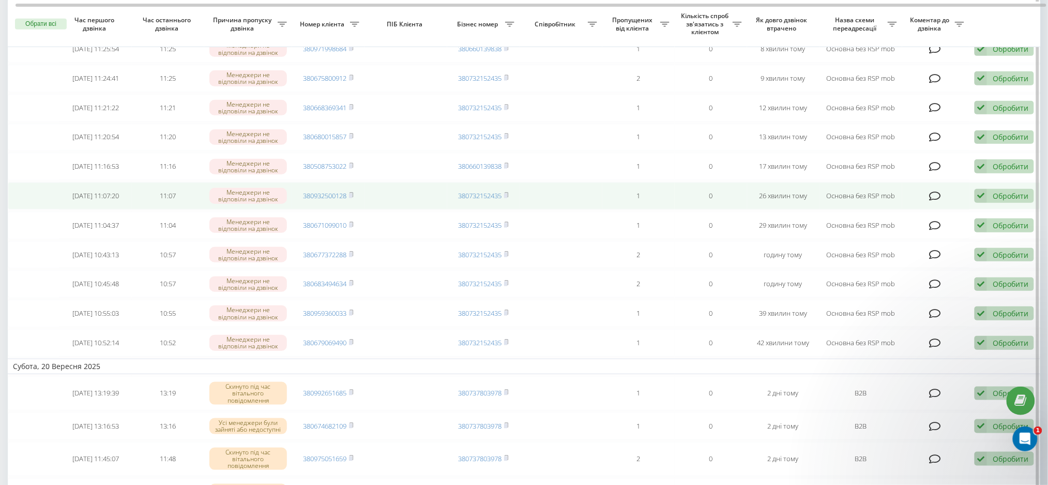
scroll to position [207, 0]
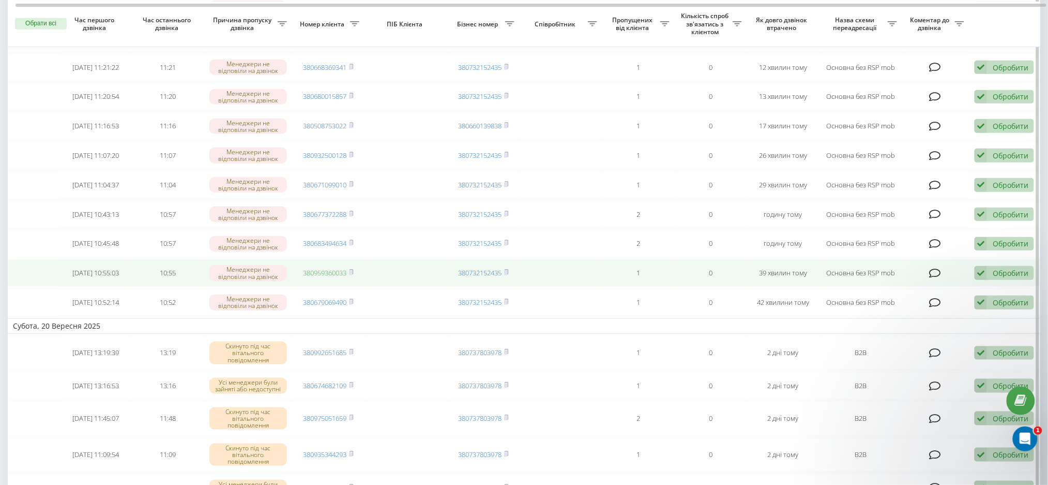
click at [316, 277] on link "380959360033" at bounding box center [324, 272] width 43 height 9
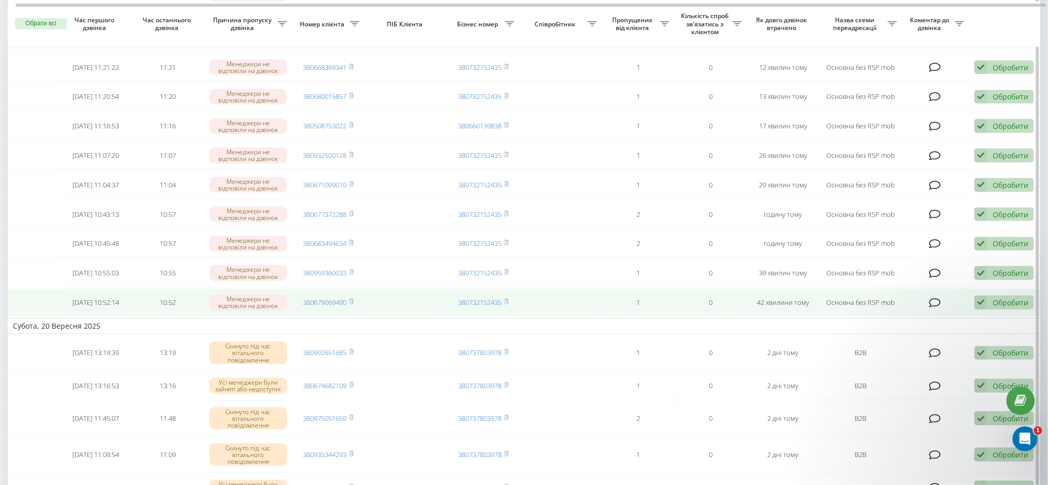
click at [994, 307] on div "Обробити" at bounding box center [1011, 302] width 36 height 10
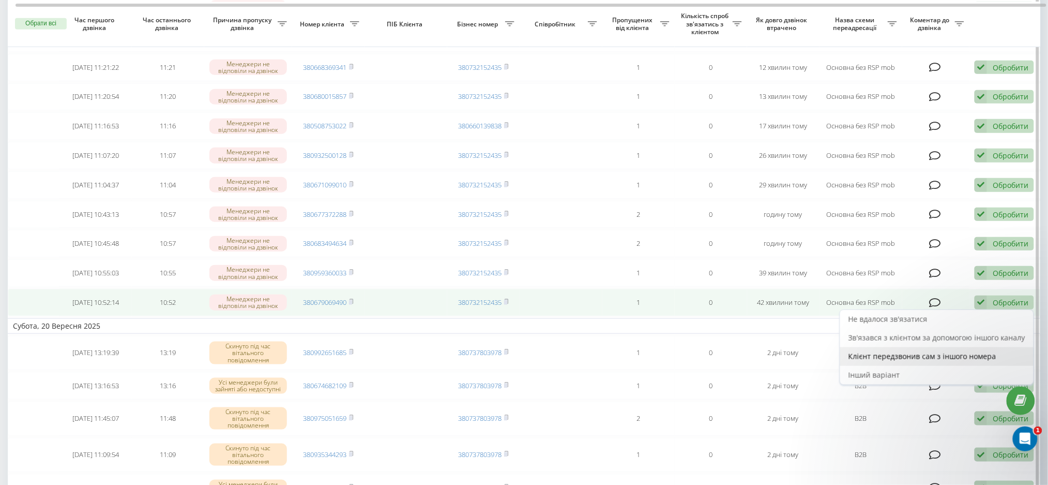
click at [909, 361] on span "Клієнт передзвонив сам з іншого номера" at bounding box center [923, 356] width 148 height 10
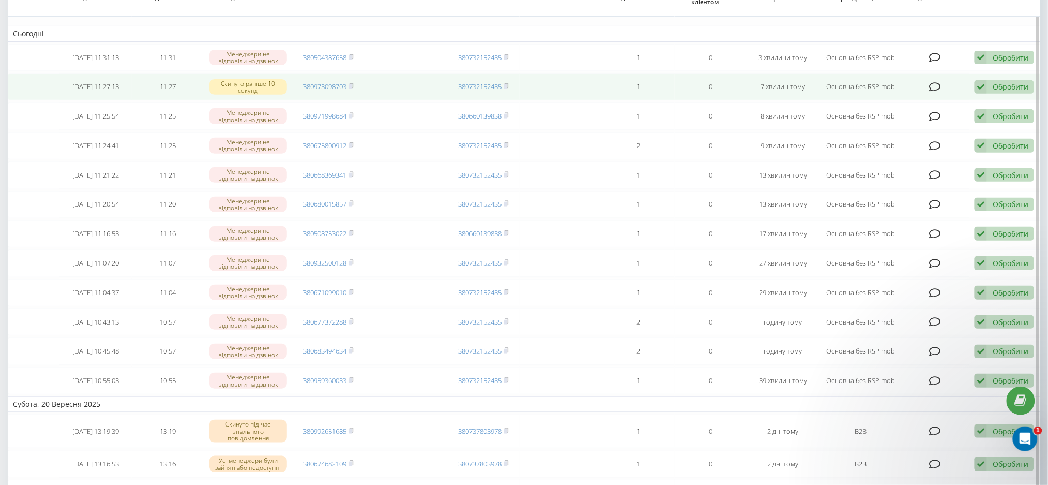
scroll to position [0, 0]
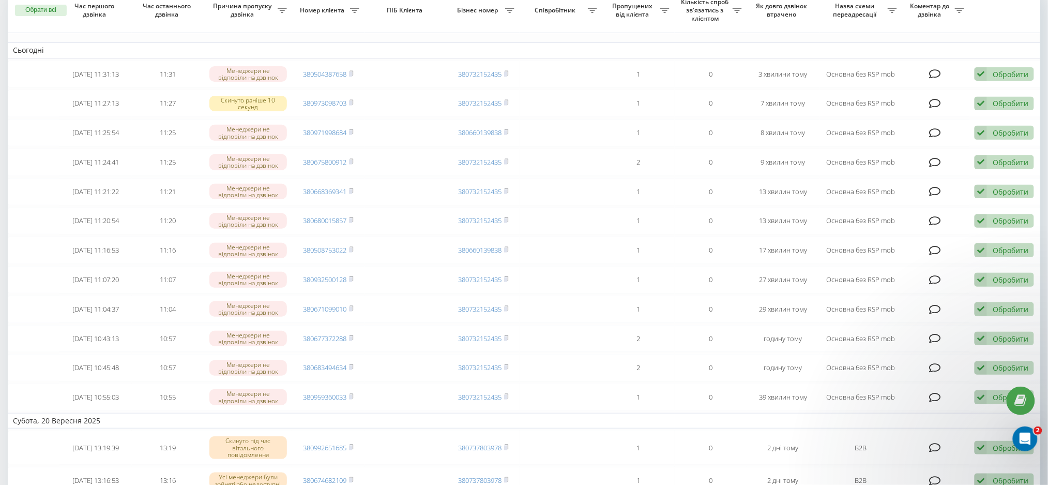
scroll to position [69, 0]
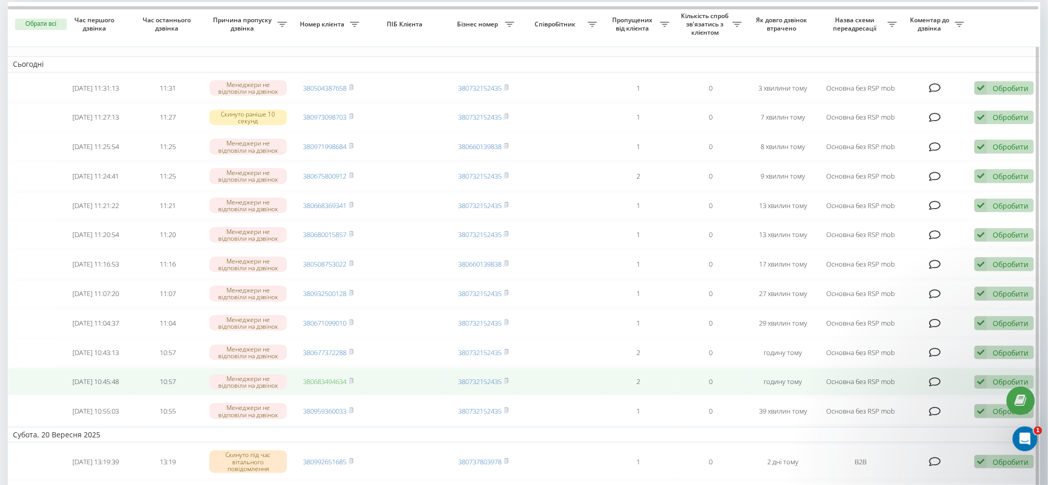
click at [322, 386] on link "380683494634" at bounding box center [324, 380] width 43 height 9
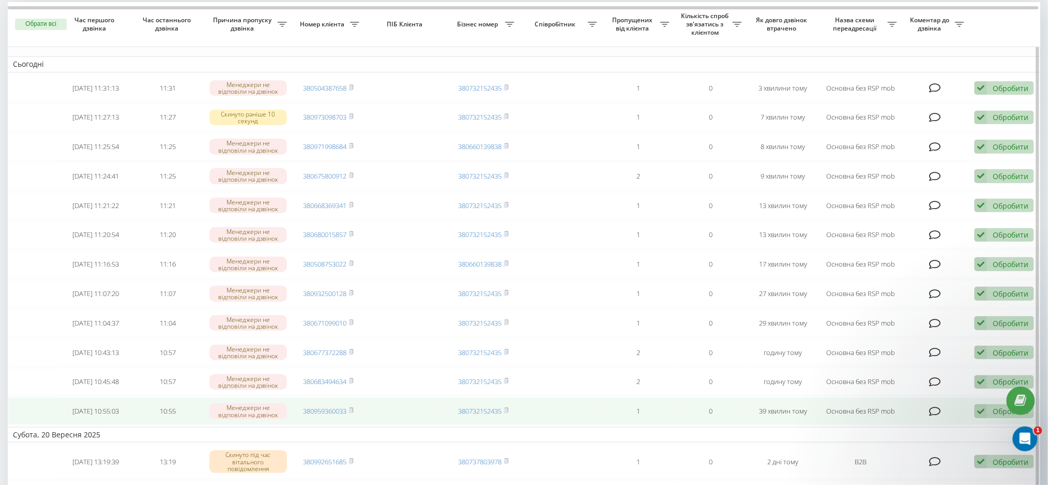
click at [989, 418] on div "Обробити Не вдалося зв'язатися Зв'язався з клієнтом за допомогою іншого каналу …" at bounding box center [1004, 411] width 59 height 14
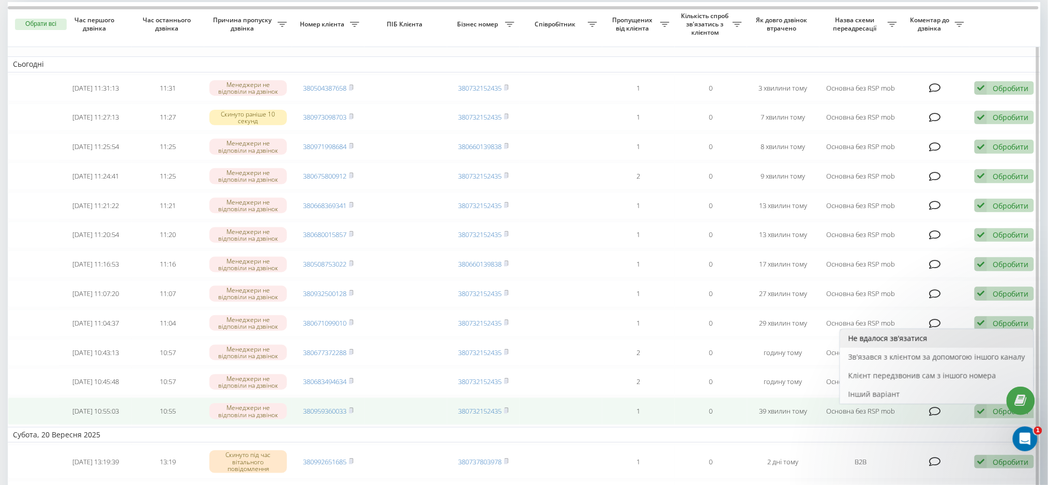
click at [889, 343] on span "Не вдалося зв'язатися" at bounding box center [888, 338] width 79 height 10
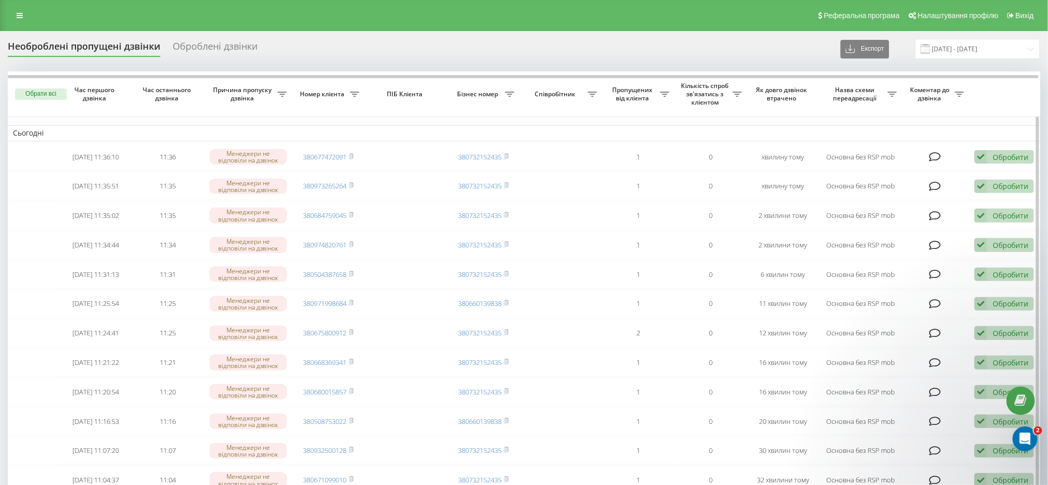
scroll to position [69, 0]
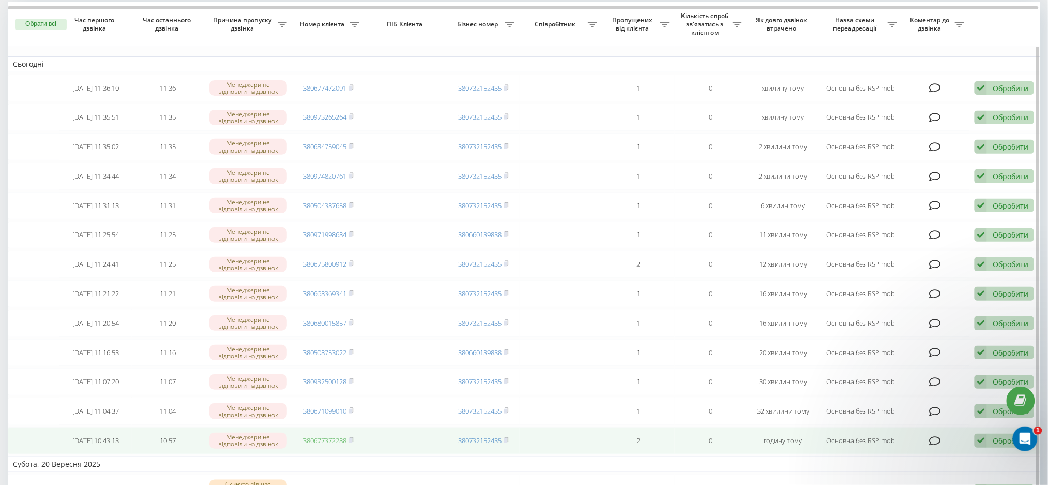
click at [328, 445] on link "380677372288" at bounding box center [324, 439] width 43 height 9
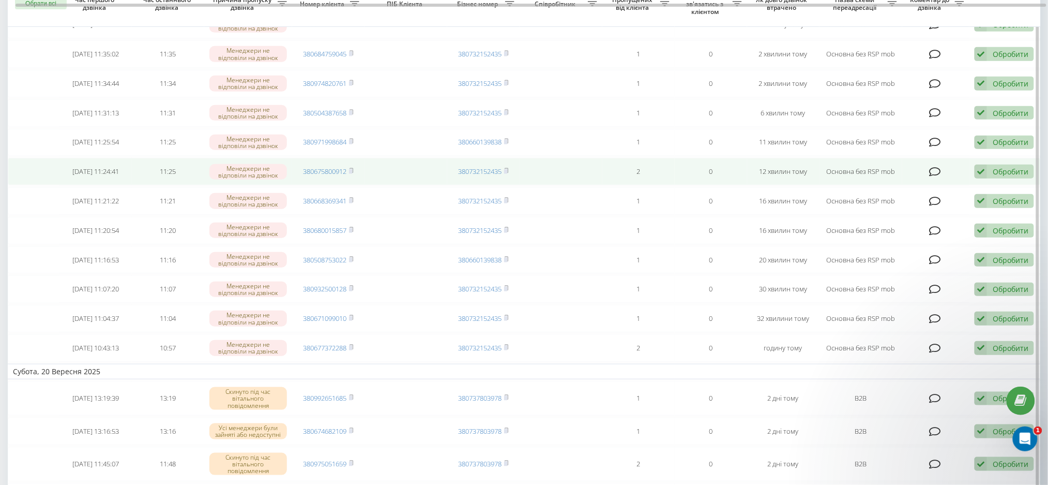
scroll to position [138, 0]
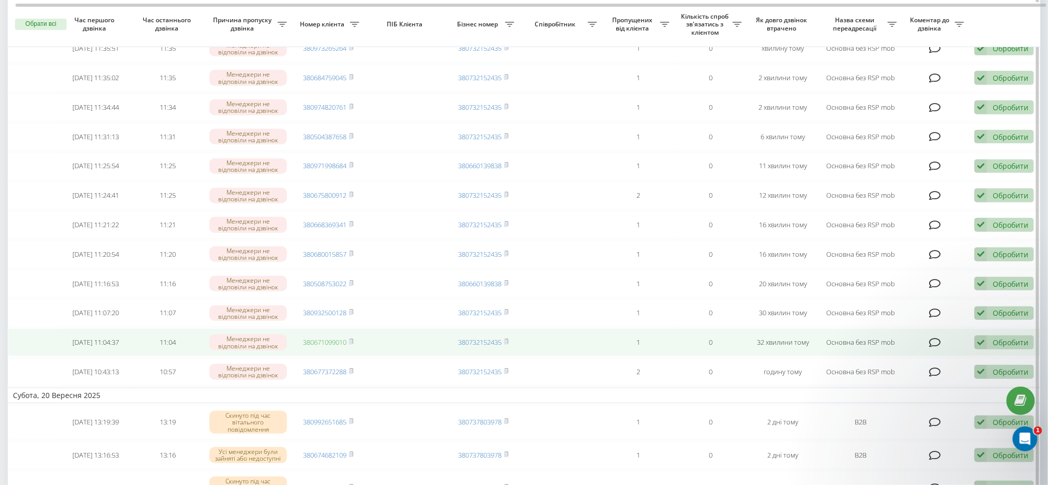
click at [321, 346] on link "380671099010" at bounding box center [324, 341] width 43 height 9
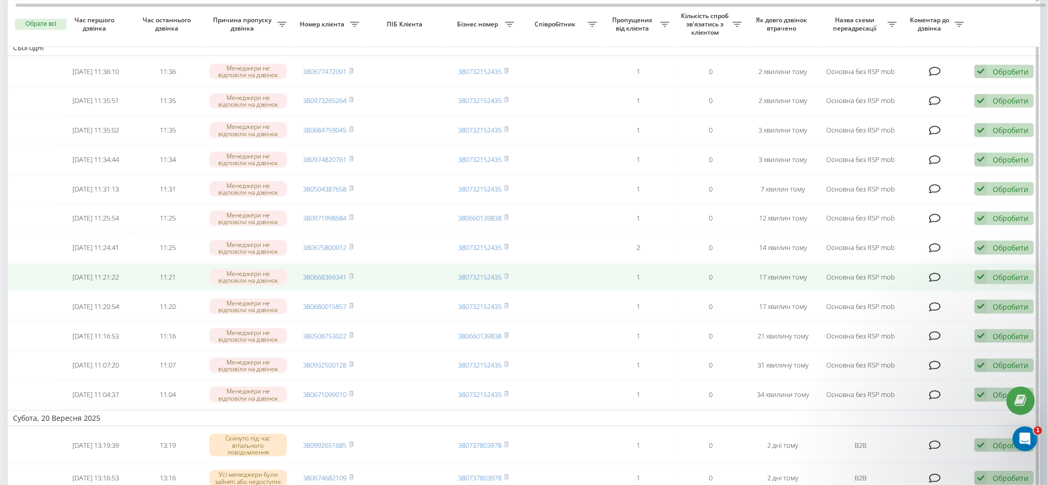
scroll to position [138, 0]
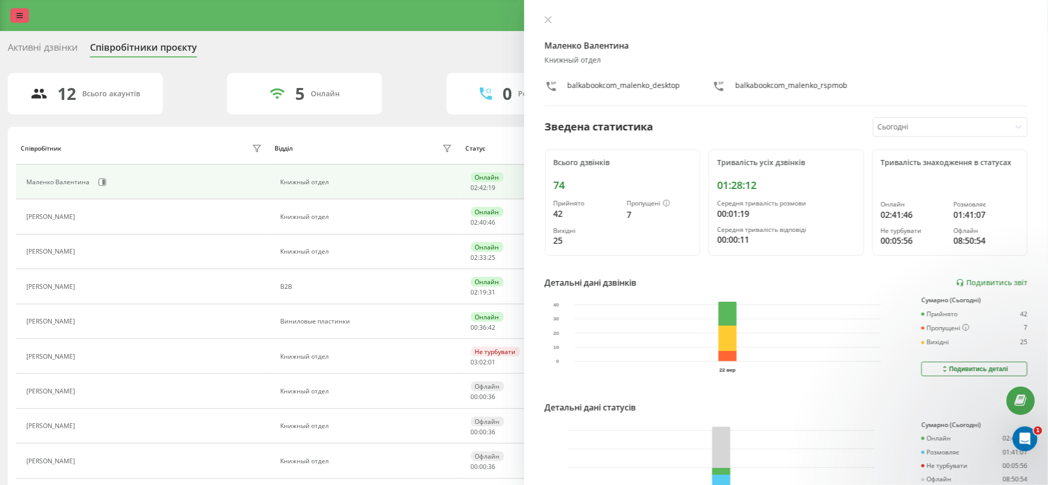
click at [13, 16] on link at bounding box center [19, 15] width 19 height 14
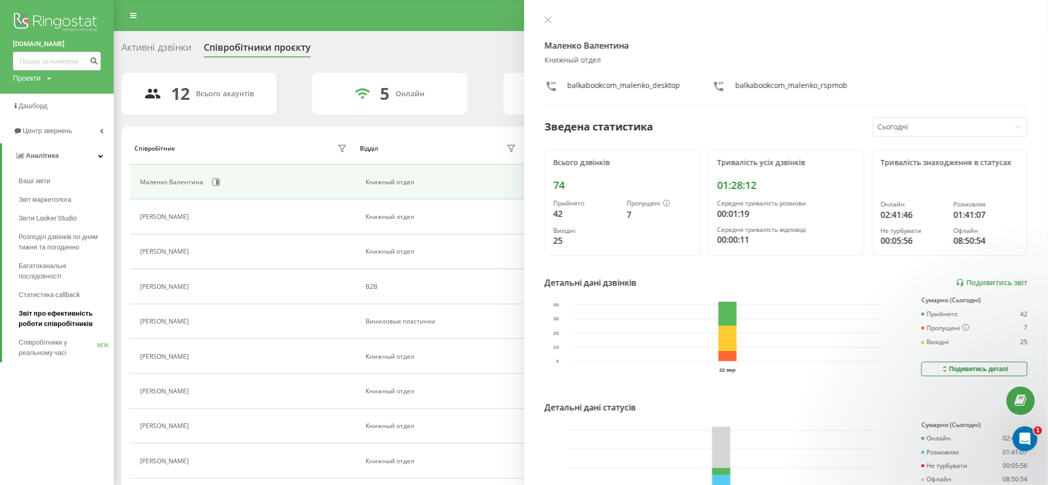
click at [73, 320] on span "Звіт про ефективність роботи співробітників" at bounding box center [64, 318] width 90 height 21
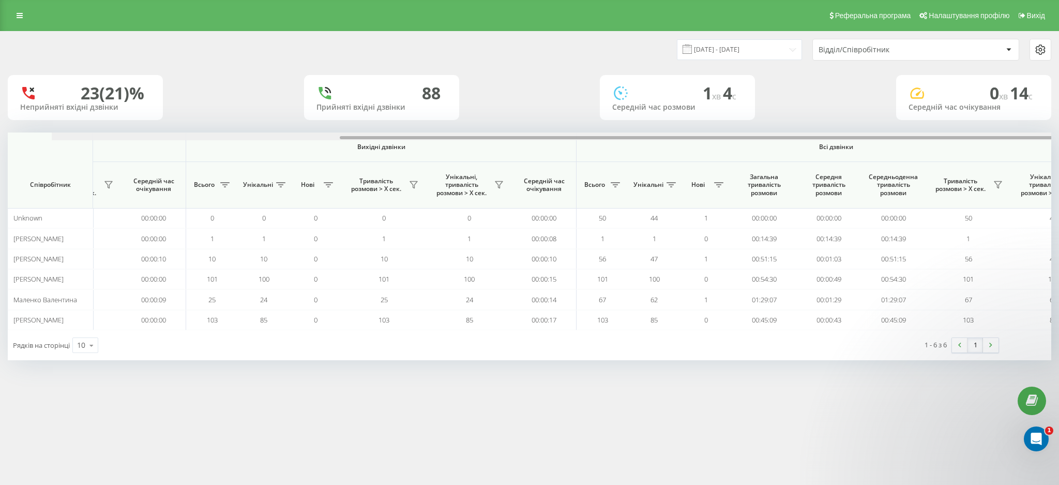
scroll to position [0, 399]
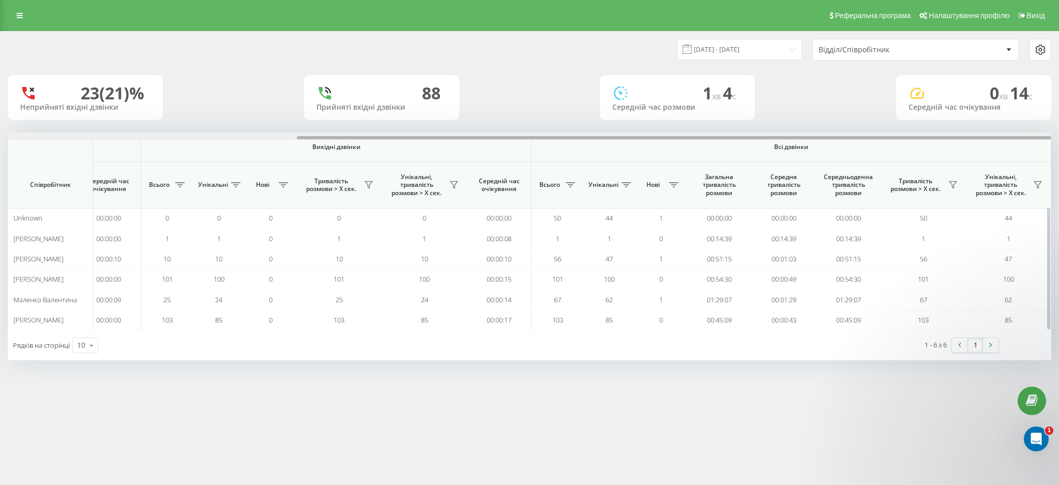
drag, startPoint x: 0, startPoint y: 0, endPoint x: 824, endPoint y: 137, distance: 835.5
click at [824, 137] on div at bounding box center [674, 137] width 754 height 3
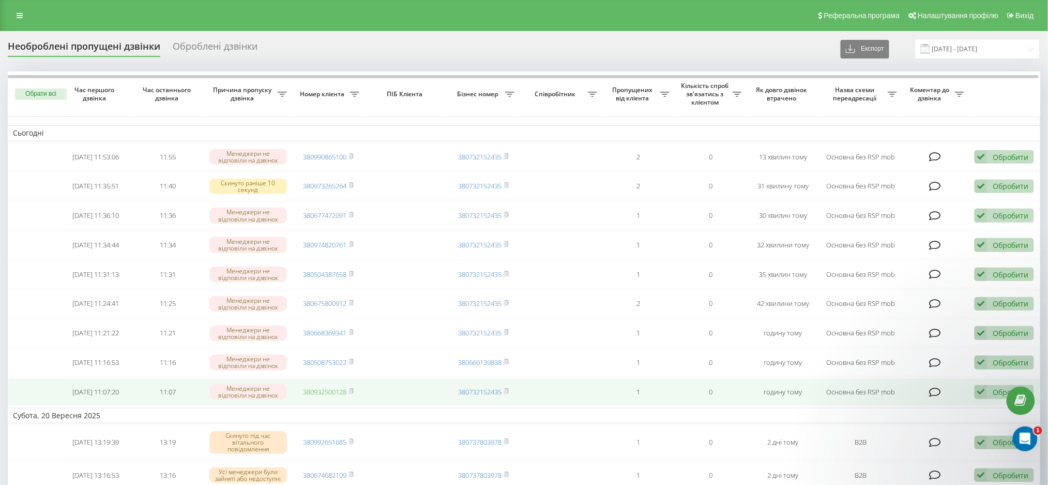
click at [334, 396] on link "380932500128" at bounding box center [324, 391] width 43 height 9
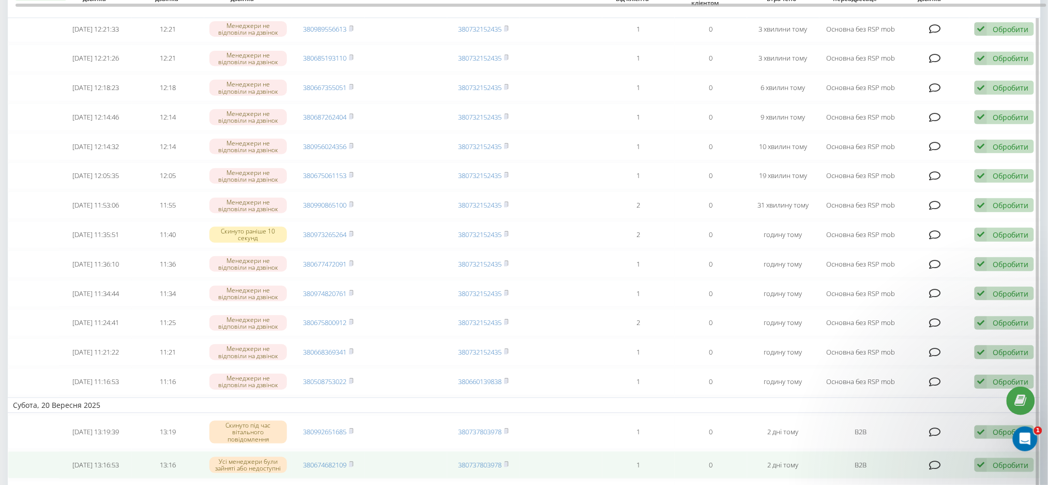
scroll to position [138, 0]
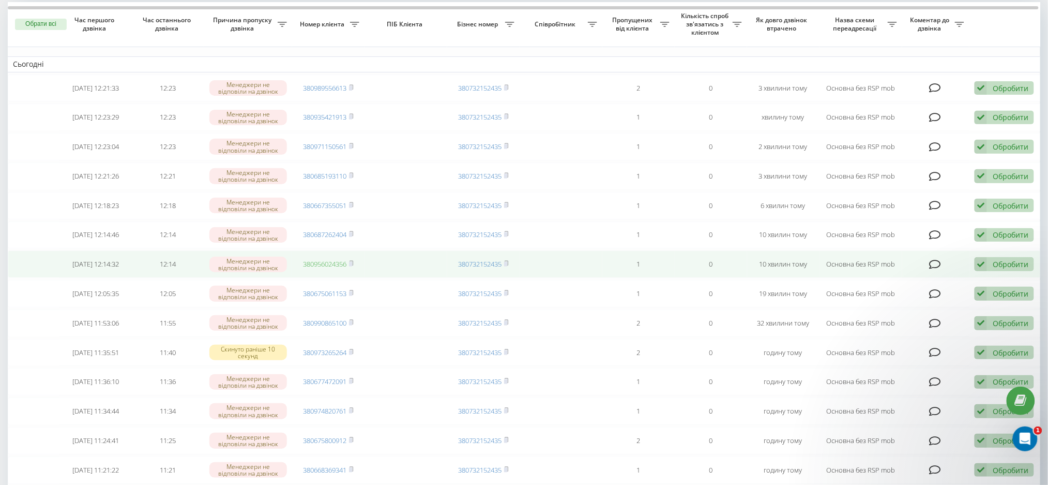
click at [326, 268] on link "380956024356" at bounding box center [324, 263] width 43 height 9
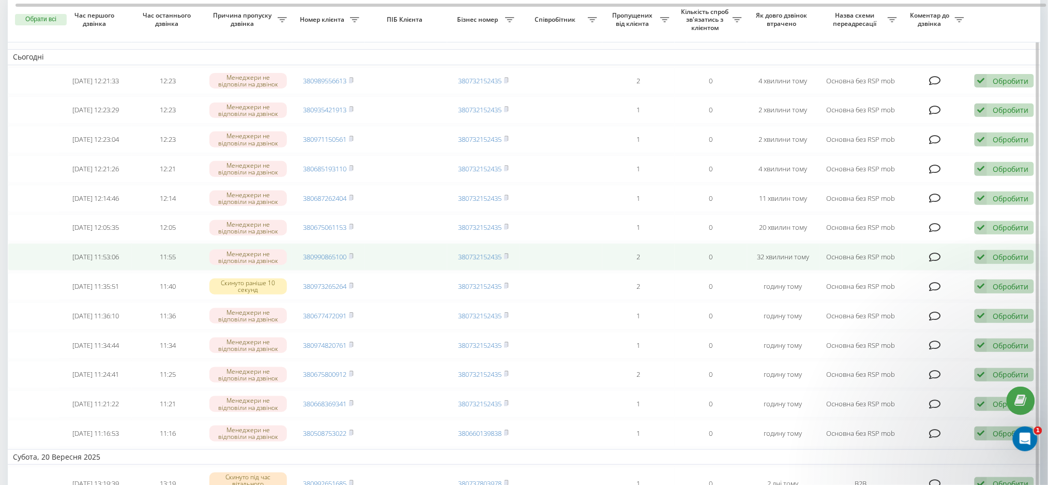
scroll to position [69, 0]
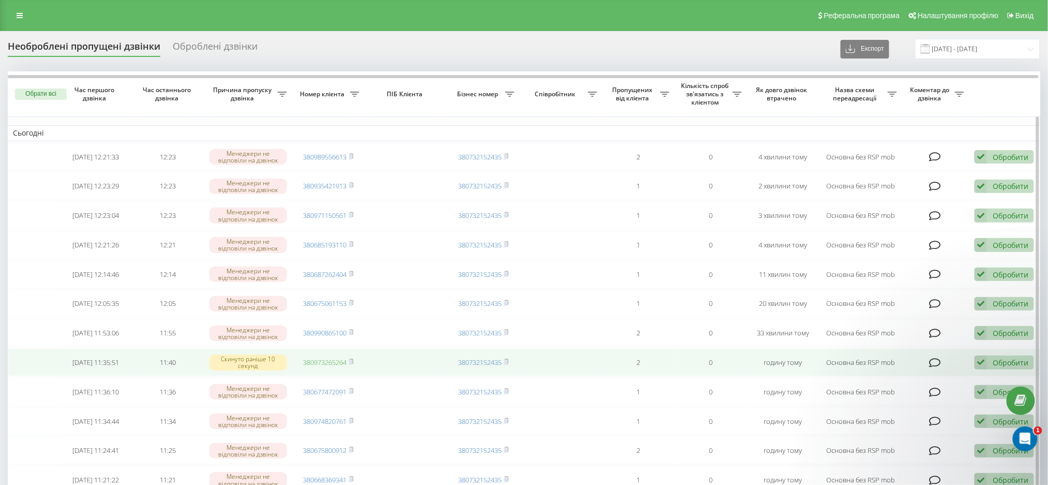
click at [336, 367] on link "380973265264" at bounding box center [324, 361] width 43 height 9
click at [1004, 367] on div "Обробити" at bounding box center [1011, 362] width 36 height 10
click at [880, 384] on span "Не вдалося зв'язатися" at bounding box center [888, 379] width 79 height 10
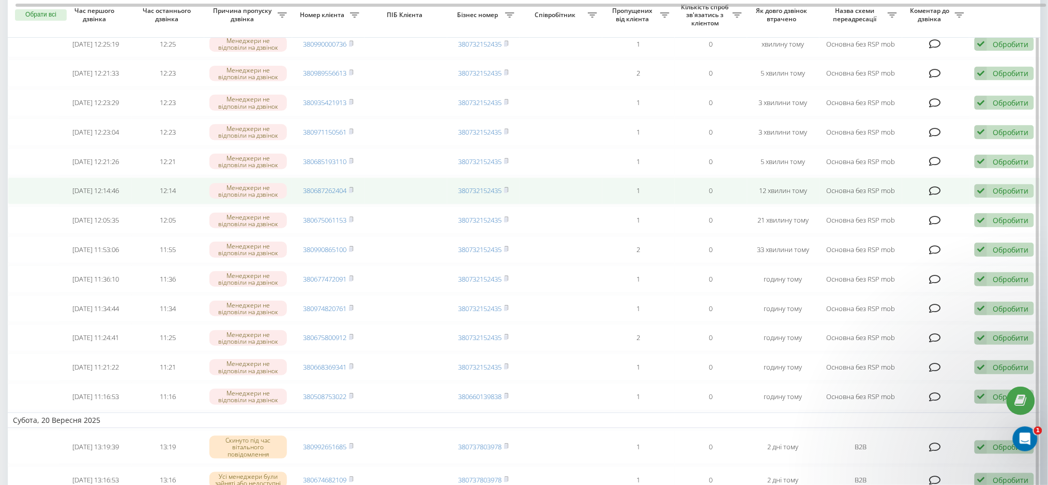
scroll to position [138, 0]
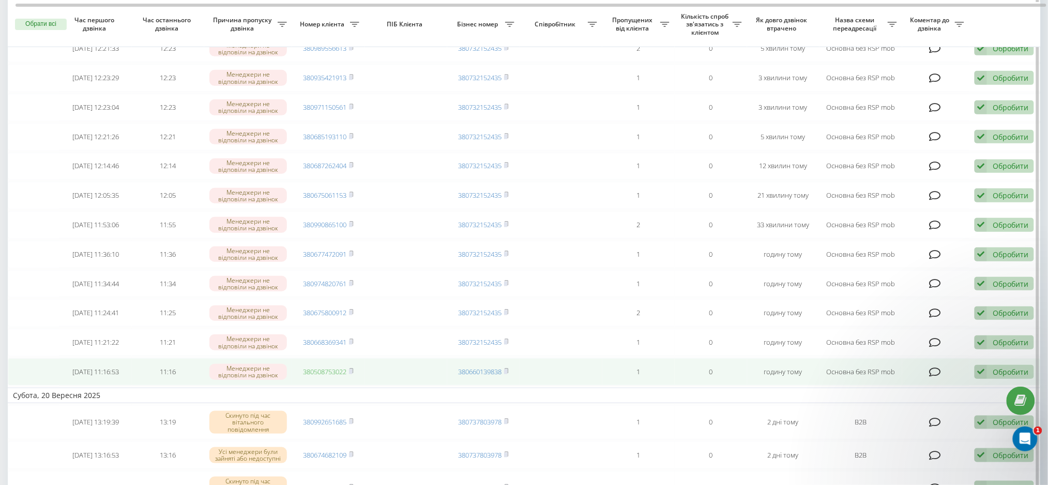
click at [327, 376] on link "380508753022" at bounding box center [324, 371] width 43 height 9
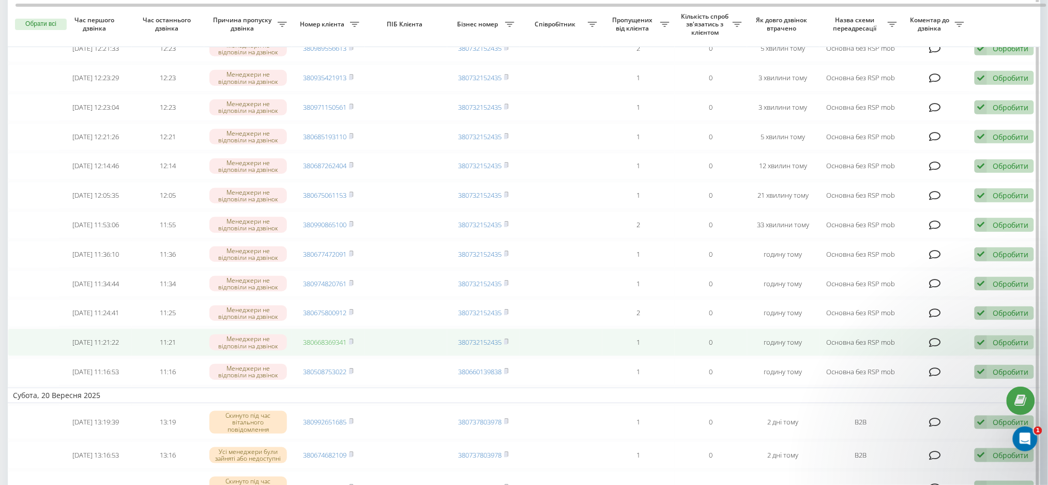
click at [318, 346] on link "380668369341" at bounding box center [324, 341] width 43 height 9
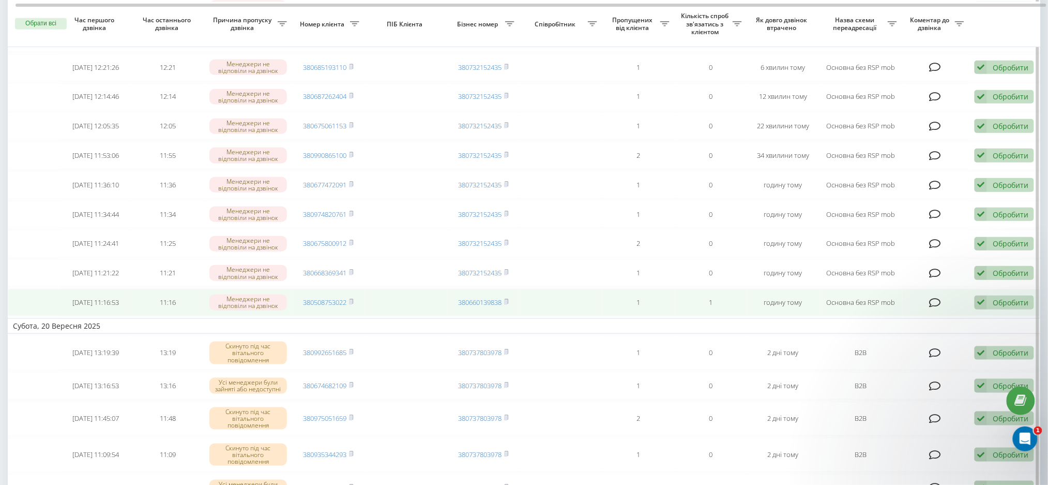
click at [1005, 307] on div "Обробити" at bounding box center [1011, 302] width 36 height 10
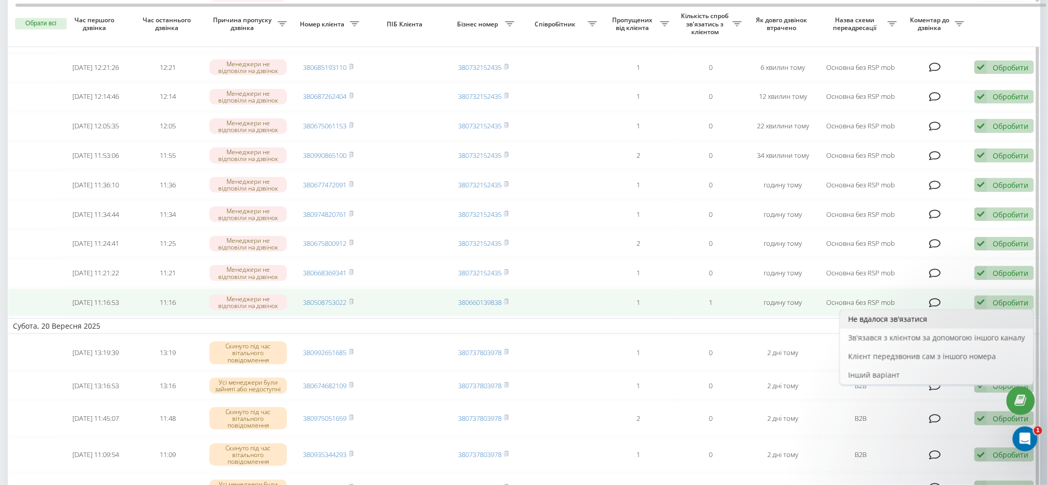
click at [891, 324] on span "Не вдалося зв'язатися" at bounding box center [888, 319] width 79 height 10
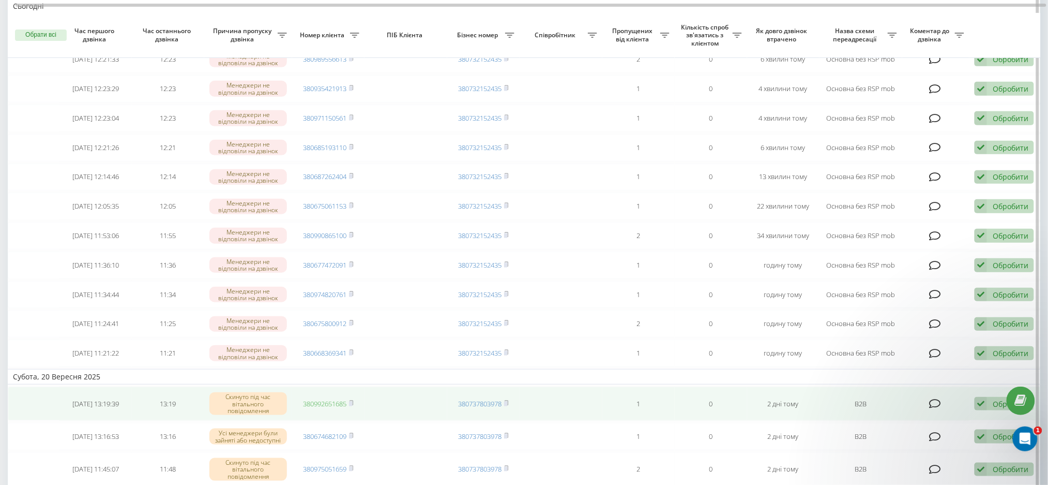
scroll to position [138, 0]
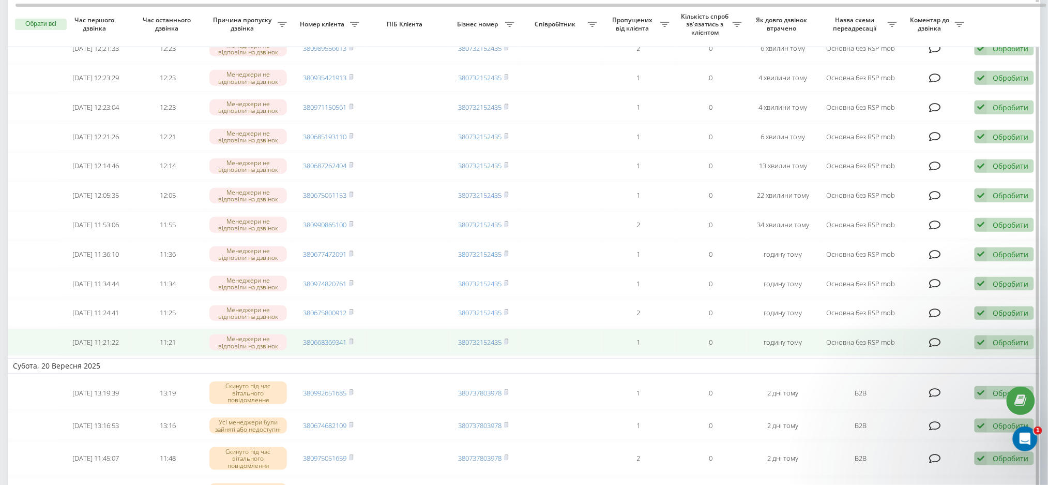
click at [1004, 347] on div "Обробити" at bounding box center [1011, 342] width 36 height 10
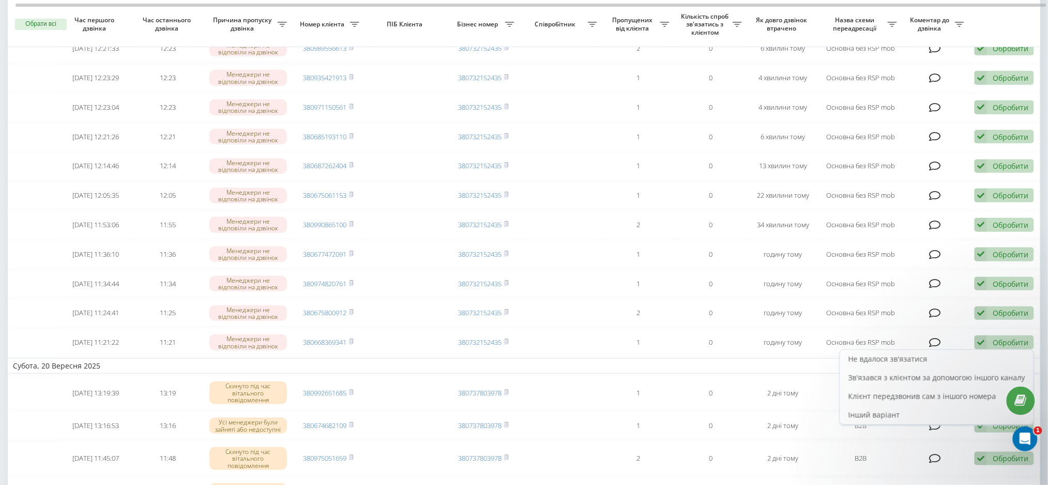
drag, startPoint x: 930, startPoint y: 370, endPoint x: 875, endPoint y: 375, distance: 55.1
click at [930, 368] on div "Не вдалося зв'язатися" at bounding box center [936, 359] width 193 height 19
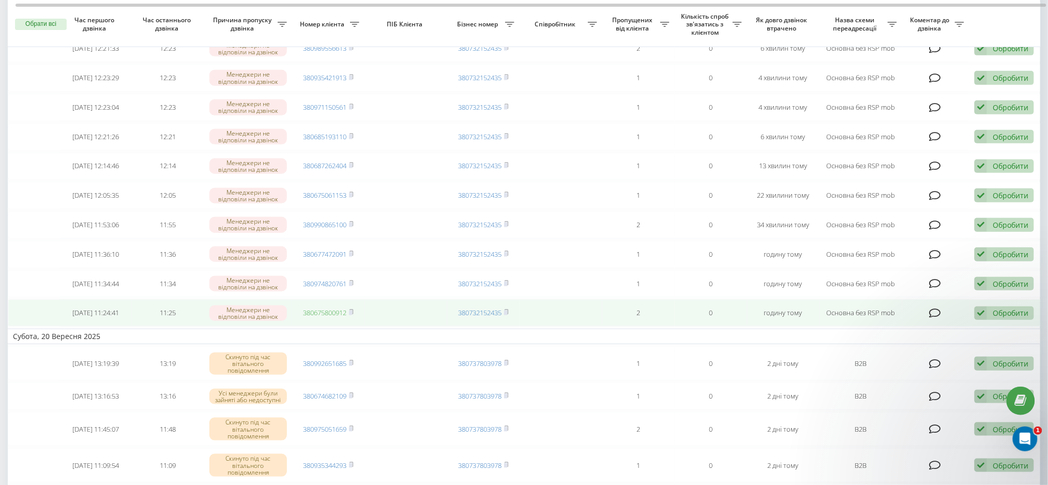
click at [331, 317] on link "380675800912" at bounding box center [324, 312] width 43 height 9
click at [994, 317] on div "Обробити" at bounding box center [1011, 313] width 36 height 10
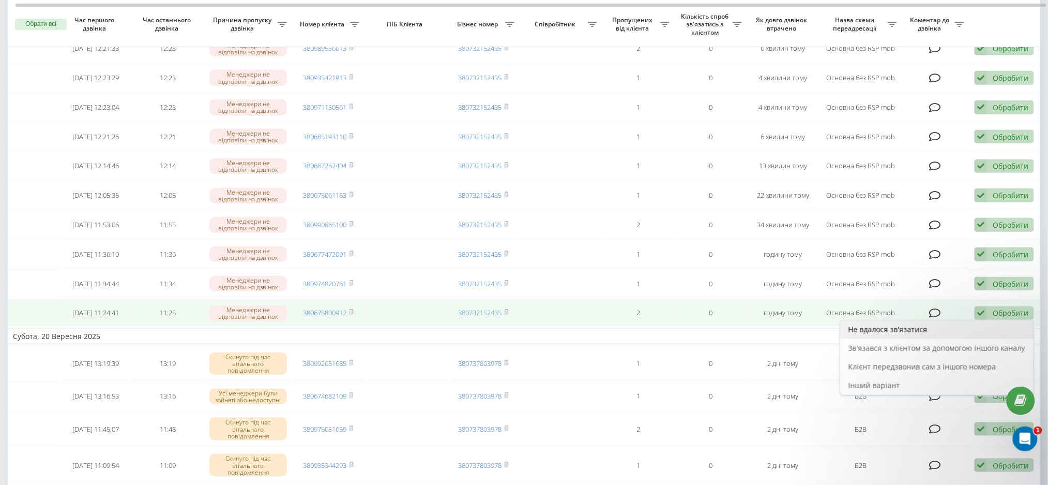
click at [906, 334] on span "Не вдалося зв'язатися" at bounding box center [888, 329] width 79 height 10
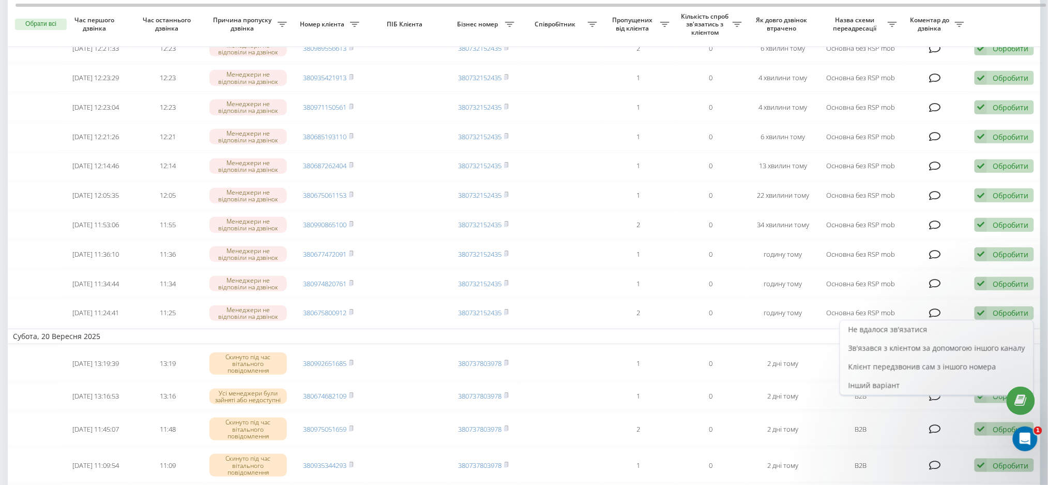
scroll to position [0, 0]
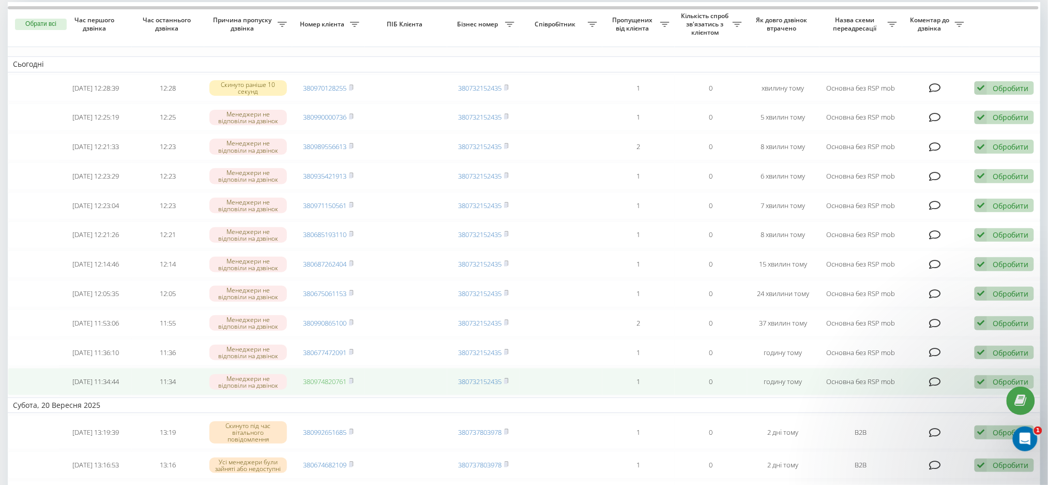
click at [341, 386] on link "380974820761" at bounding box center [324, 380] width 43 height 9
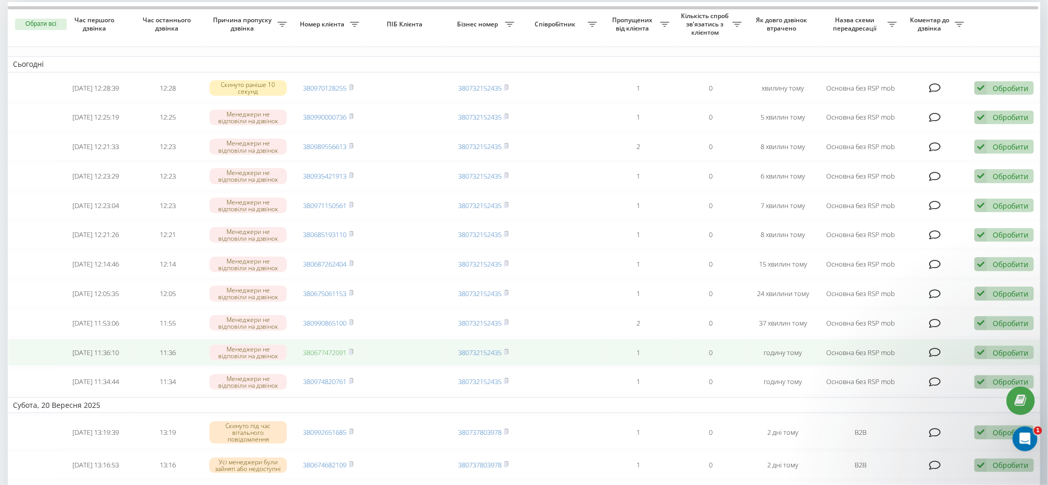
click at [323, 357] on link "380677472091" at bounding box center [324, 351] width 43 height 9
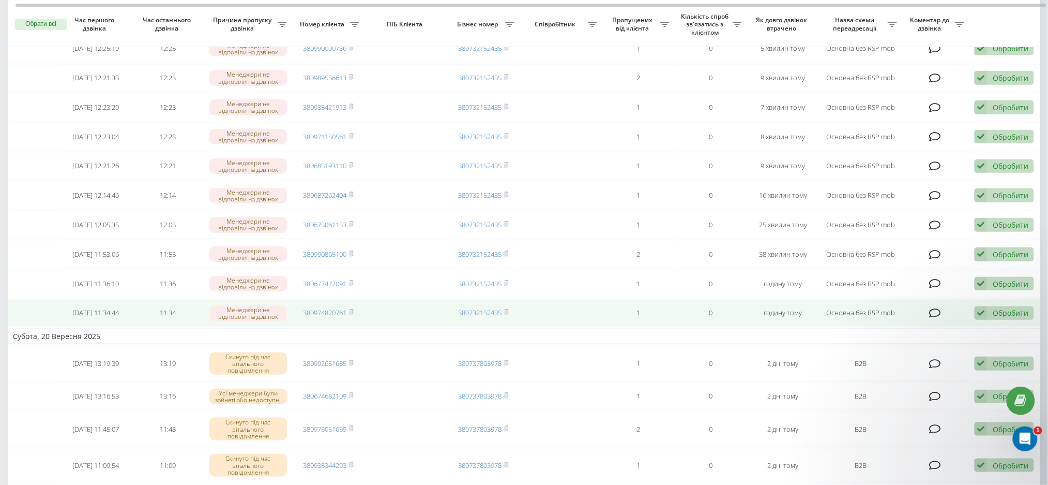
click at [995, 317] on div "Обробити" at bounding box center [1011, 313] width 36 height 10
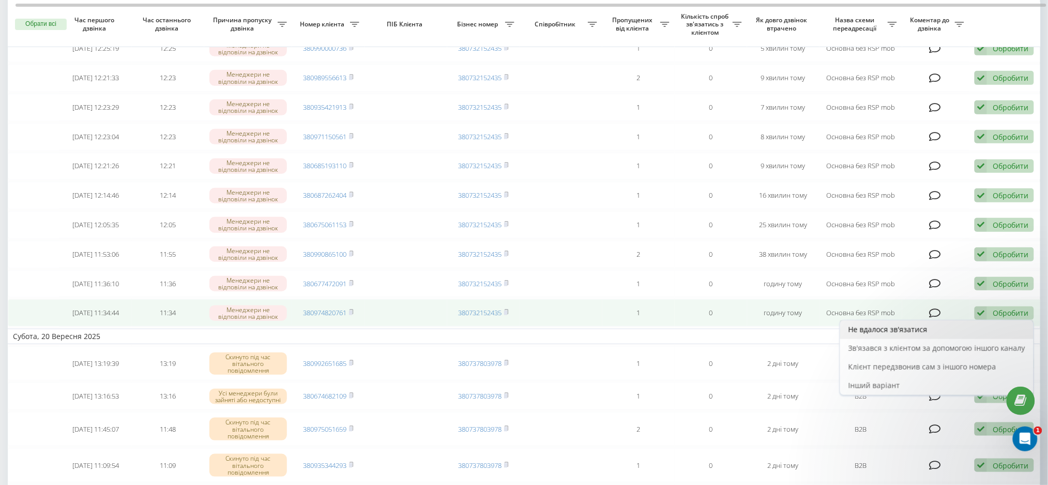
click at [898, 334] on span "Не вдалося зв'язатися" at bounding box center [888, 329] width 79 height 10
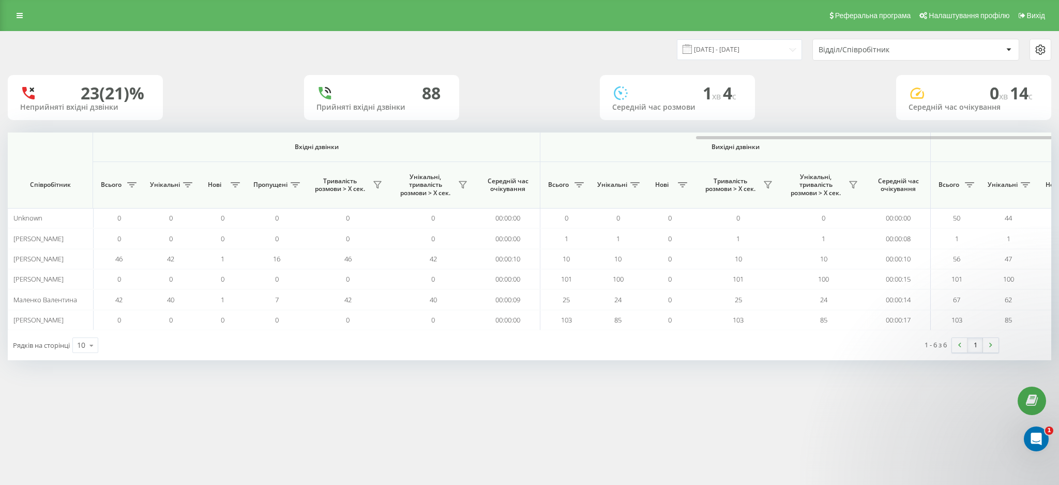
scroll to position [0, 399]
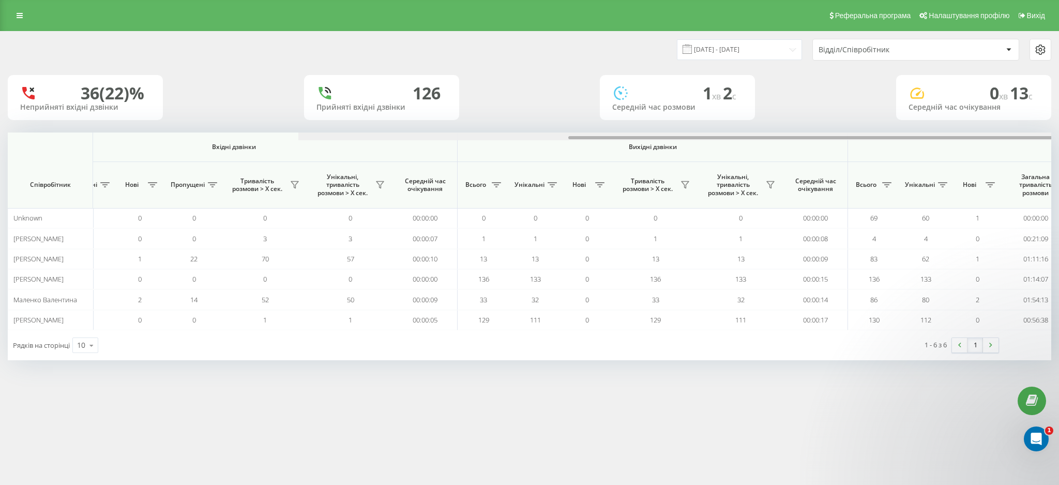
scroll to position [0, 399]
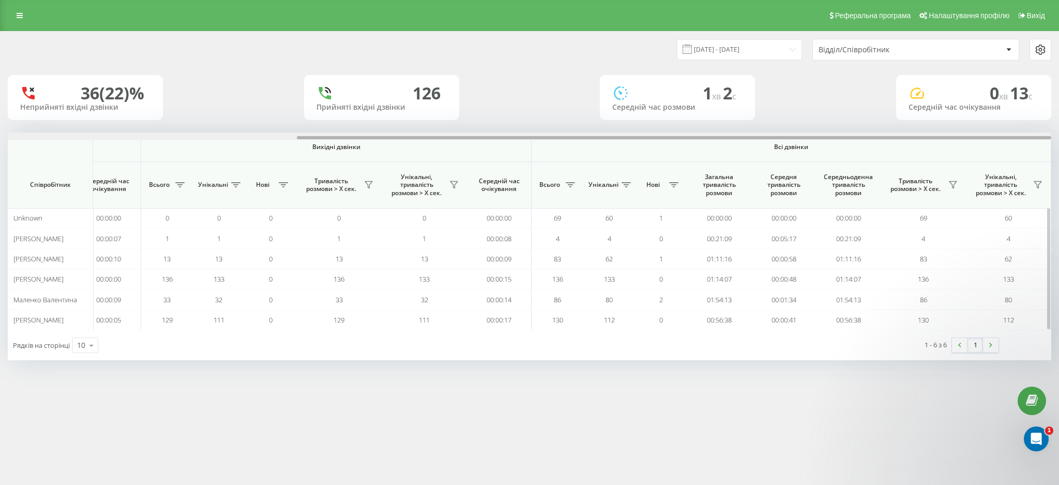
drag, startPoint x: 428, startPoint y: 139, endPoint x: 945, endPoint y: 141, distance: 517.1
click at [945, 141] on div "Вхідні дзвінки Вихідні дзвінки Всі дзвінки Співробітник Всього Унікальні Нові П…" at bounding box center [529, 231] width 1043 height 198
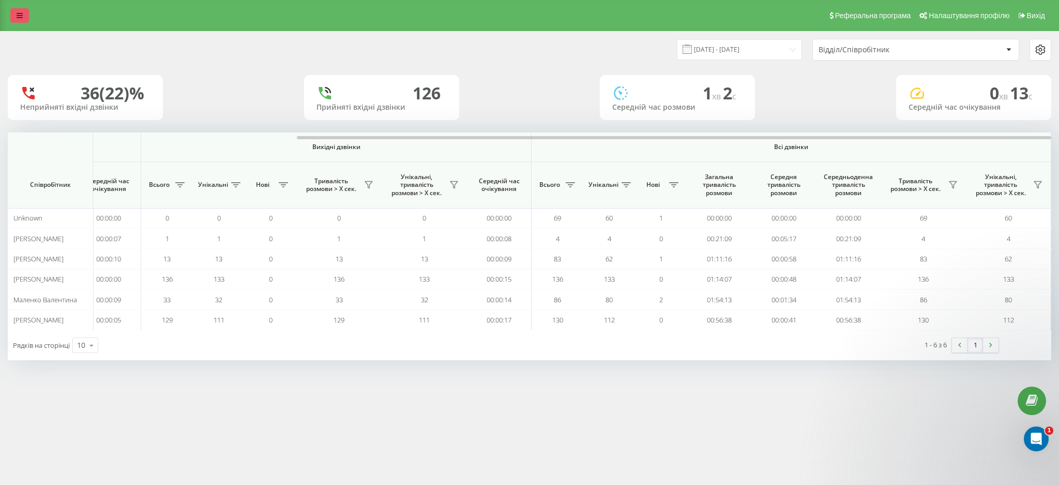
click at [19, 13] on icon at bounding box center [20, 15] width 6 height 7
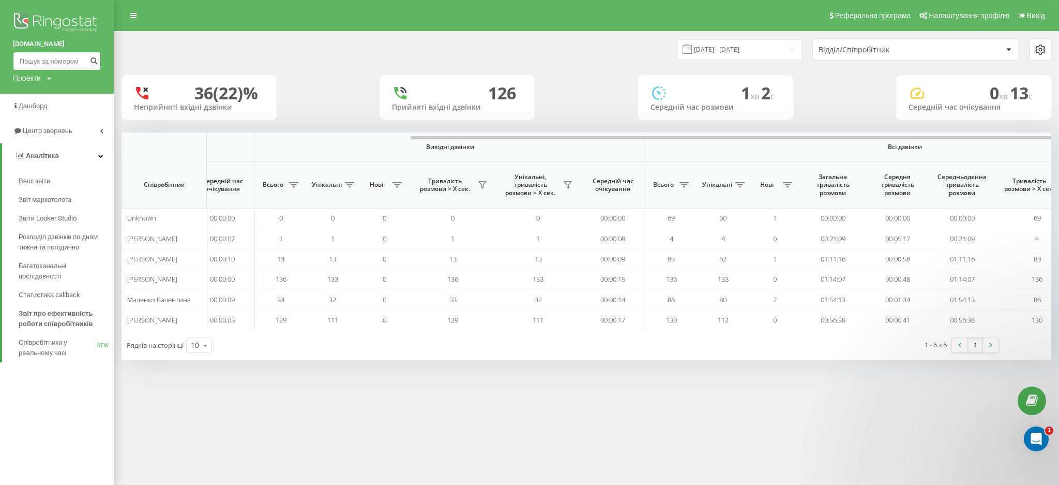
click at [34, 54] on input at bounding box center [57, 61] width 88 height 19
paste input "380973265264"
type input "380973265264"
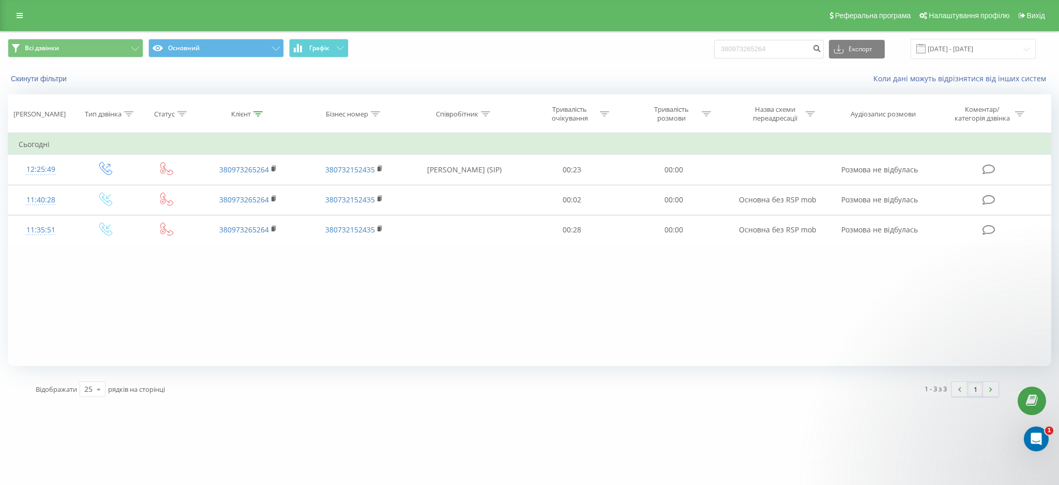
click at [917, 293] on div "Фільтрувати за умовою Дорівнює Введіть значення Скасувати OK Фільтрувати за умо…" at bounding box center [529, 249] width 1043 height 233
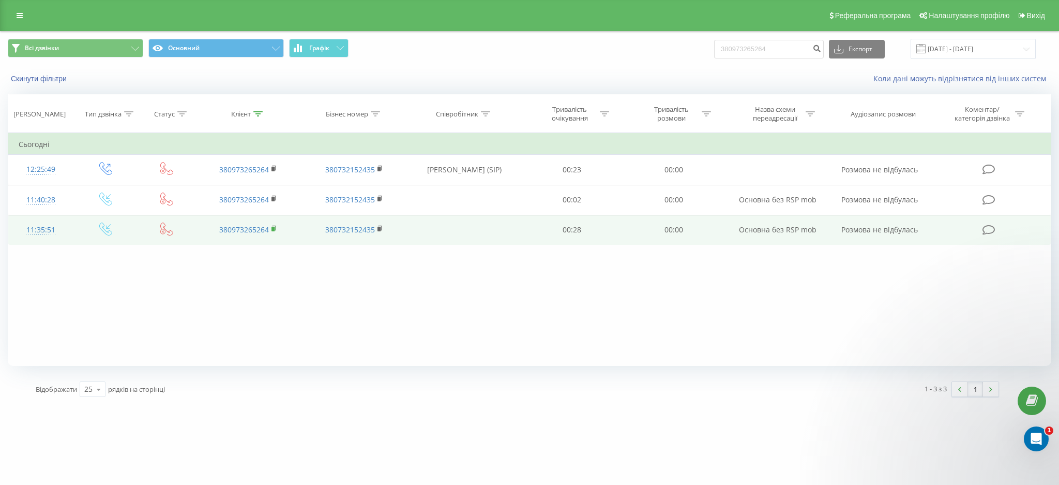
click at [274, 228] on rect at bounding box center [272, 228] width 3 height 5
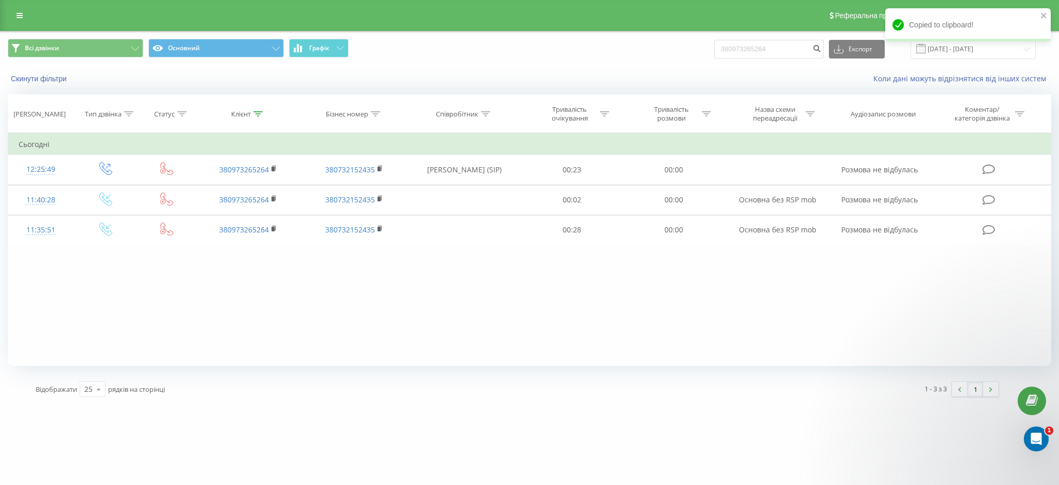
click at [997, 301] on div "Фільтрувати за умовою Дорівнює Введіть значення Скасувати OK Фільтрувати за умо…" at bounding box center [529, 249] width 1043 height 233
